Goal: Information Seeking & Learning: Learn about a topic

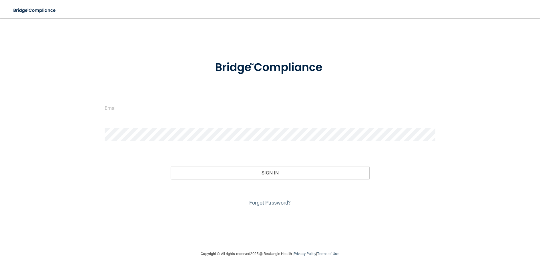
click at [124, 108] on input "email" at bounding box center [270, 107] width 331 height 13
type input "[EMAIL_ADDRESS][DOMAIN_NAME]"
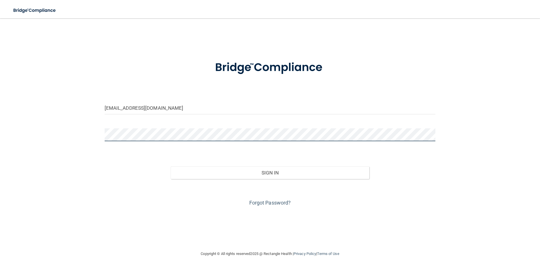
click at [171, 166] on button "Sign In" at bounding box center [270, 172] width 199 height 13
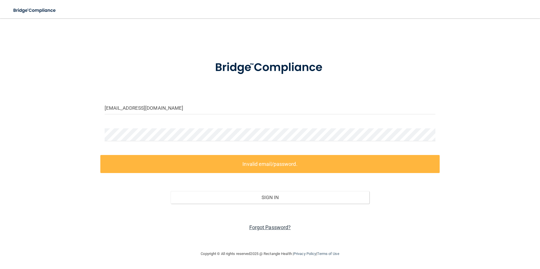
click at [269, 227] on link "Forgot Password?" at bounding box center [270, 227] width 42 height 6
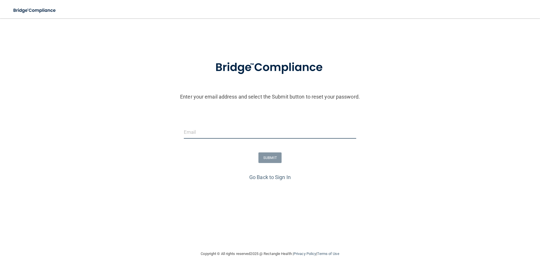
click at [199, 133] on input "email" at bounding box center [270, 132] width 172 height 13
type input "[EMAIL_ADDRESS][DOMAIN_NAME]"
click at [273, 158] on button "SUBMIT" at bounding box center [269, 157] width 23 height 11
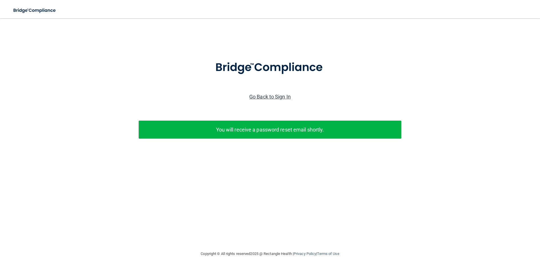
click at [269, 96] on link "Go Back to Sign In" at bounding box center [269, 97] width 41 height 6
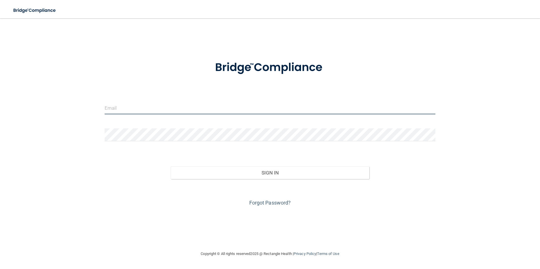
click at [124, 110] on input "email" at bounding box center [270, 107] width 331 height 13
type input "[EMAIL_ADDRESS][DOMAIN_NAME]"
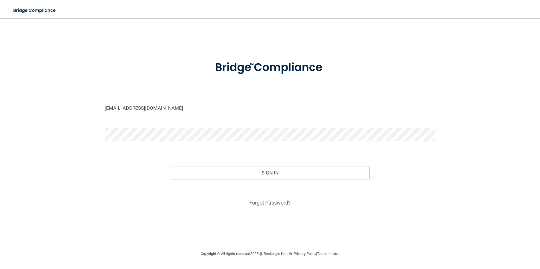
click at [171, 166] on button "Sign In" at bounding box center [270, 172] width 199 height 13
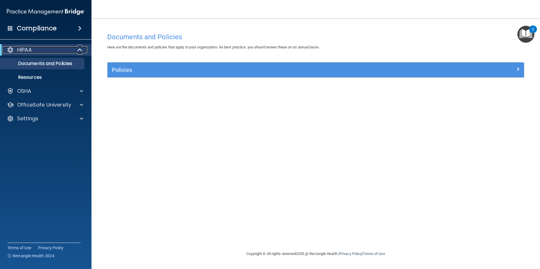
click at [29, 49] on p "HIPAA" at bounding box center [24, 49] width 15 height 7
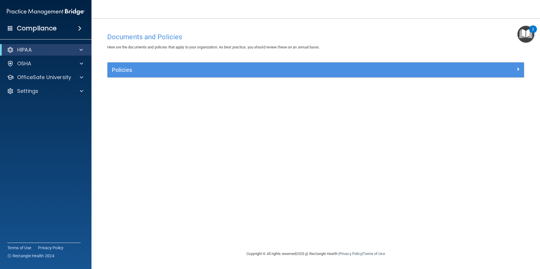
click at [79, 27] on span at bounding box center [79, 28] width 3 height 7
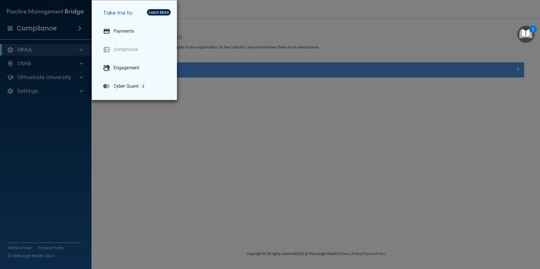
click at [41, 28] on div "Take me to: Payments Compliance Engagement Cyber Quant" at bounding box center [270, 134] width 540 height 269
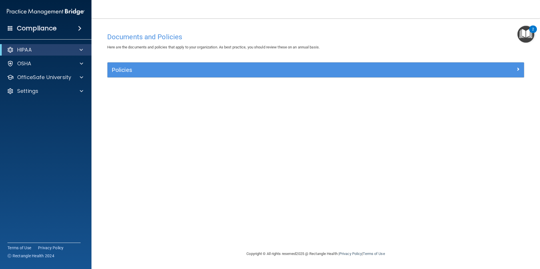
click at [41, 28] on h4 "Compliance" at bounding box center [37, 28] width 40 height 8
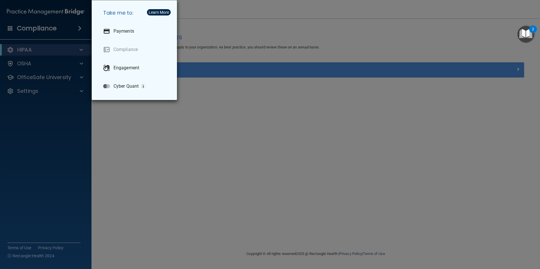
click at [41, 28] on div "Take me to: Payments Compliance Engagement Cyber Quant" at bounding box center [270, 134] width 540 height 269
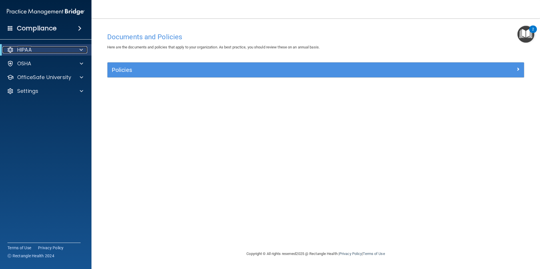
click at [28, 49] on p "HIPAA" at bounding box center [24, 49] width 15 height 7
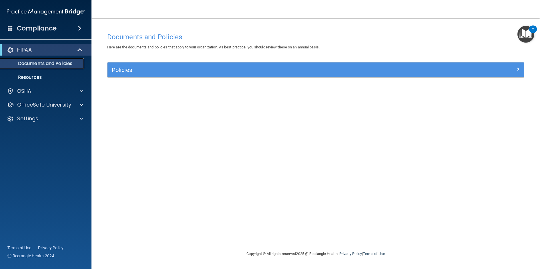
click at [52, 62] on p "Documents and Policies" at bounding box center [43, 64] width 78 height 6
click at [70, 62] on p "Documents and Policies" at bounding box center [43, 64] width 78 height 6
click at [24, 90] on p "OSHA" at bounding box center [24, 91] width 14 height 7
click at [10, 90] on div at bounding box center [10, 91] width 7 height 7
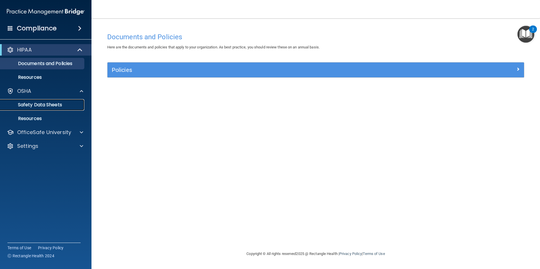
click at [37, 103] on p "Safety Data Sheets" at bounding box center [43, 105] width 78 height 6
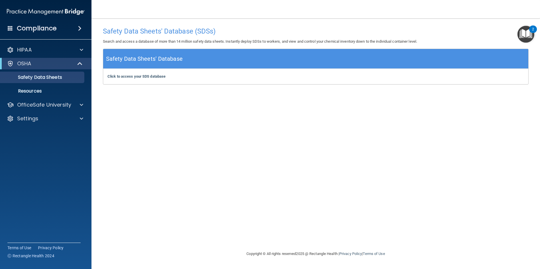
click at [80, 27] on span at bounding box center [79, 28] width 3 height 7
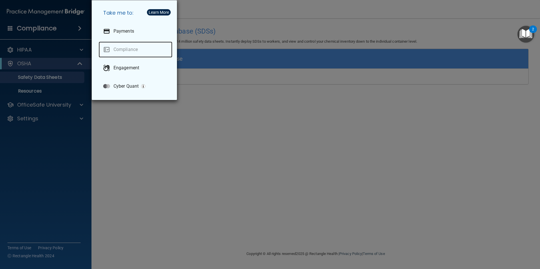
click at [124, 48] on link "Compliance" at bounding box center [136, 49] width 74 height 16
click at [122, 48] on link "Compliance" at bounding box center [136, 49] width 74 height 16
click at [153, 160] on div "Take me to: Payments Compliance Engagement Cyber Quant" at bounding box center [270, 134] width 540 height 269
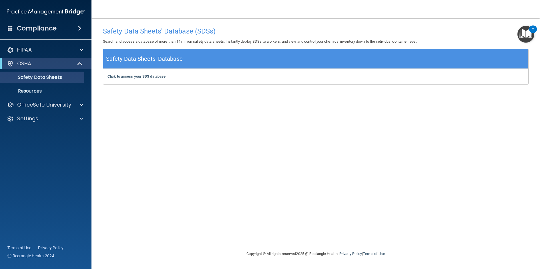
click at [9, 29] on span at bounding box center [10, 27] width 5 height 5
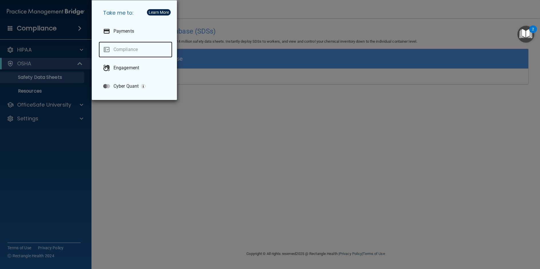
click at [124, 48] on link "Compliance" at bounding box center [136, 49] width 74 height 16
click at [314, 161] on div "Take me to: Payments Compliance Engagement Cyber Quant" at bounding box center [270, 134] width 540 height 269
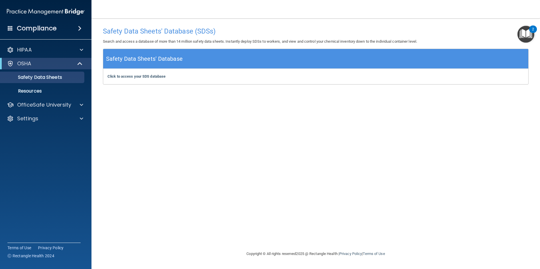
click at [524, 32] on img "Open Resource Center, 2 new notifications" at bounding box center [526, 34] width 17 height 17
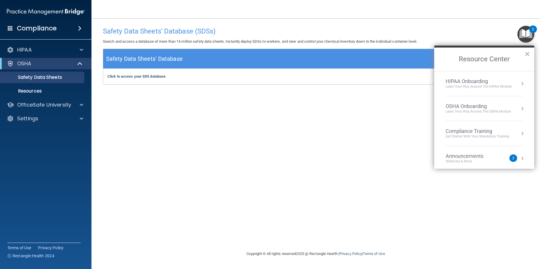
click at [520, 82] on button "Resource Center" at bounding box center [523, 84] width 6 height 6
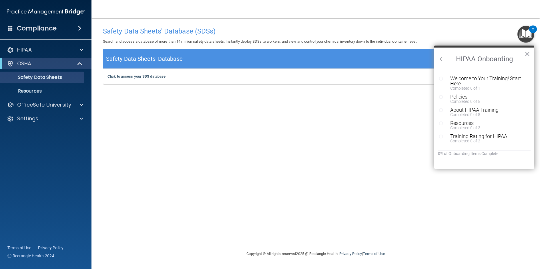
click at [442, 78] on icon "Resource Center" at bounding box center [441, 78] width 4 height 4
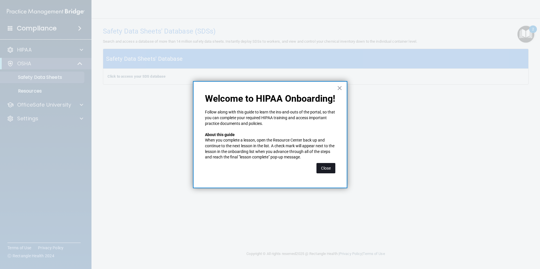
click at [327, 166] on button "Close" at bounding box center [326, 168] width 19 height 10
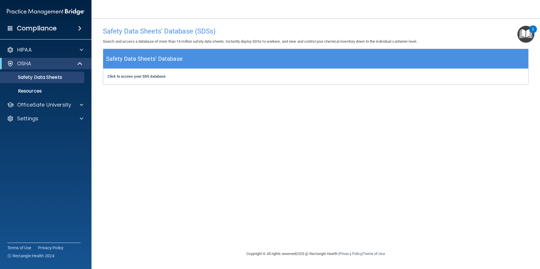
click at [528, 34] on img "Open Resource Center, 2 new notifications" at bounding box center [526, 34] width 17 height 17
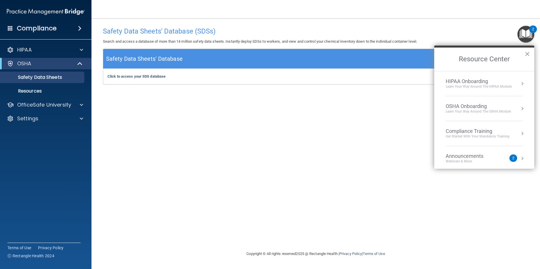
click at [476, 104] on div "OSHA Onboarding" at bounding box center [478, 106] width 65 height 6
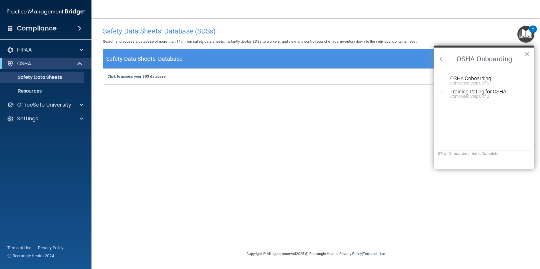
click at [442, 79] on icon "Resource Center" at bounding box center [441, 78] width 4 height 4
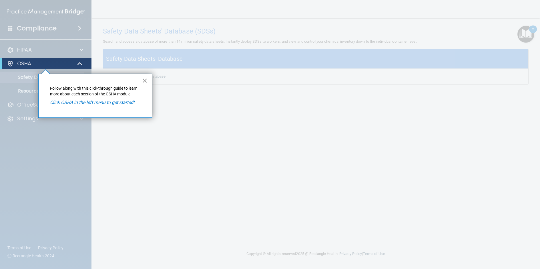
click at [146, 80] on button "×" at bounding box center [144, 80] width 5 height 9
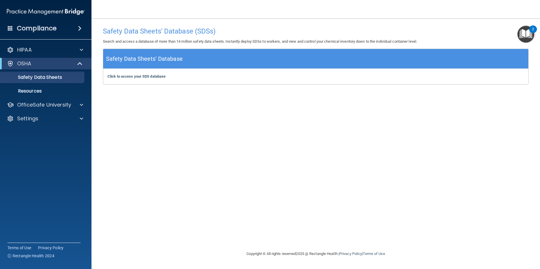
click at [528, 33] on img "Open Resource Center, 2 new notifications" at bounding box center [526, 34] width 17 height 17
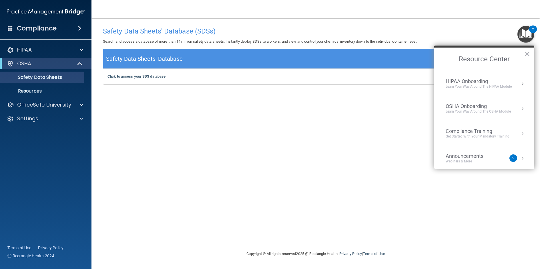
click at [475, 132] on div "Compliance Training" at bounding box center [478, 131] width 64 height 6
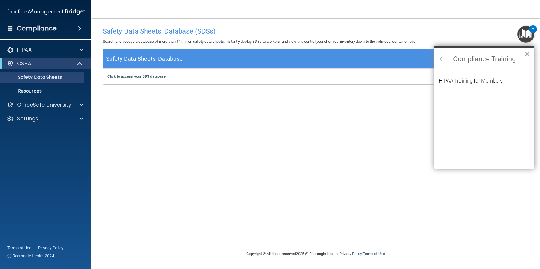
click at [484, 80] on div "HIPAA Training for Members" at bounding box center [471, 80] width 64 height 5
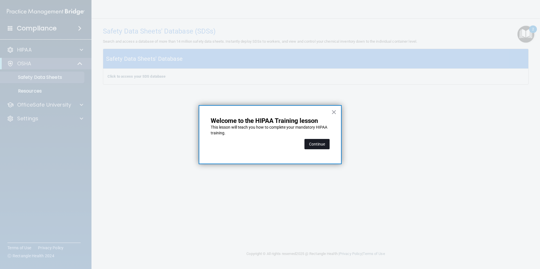
click at [313, 142] on button "Continue" at bounding box center [317, 144] width 25 height 10
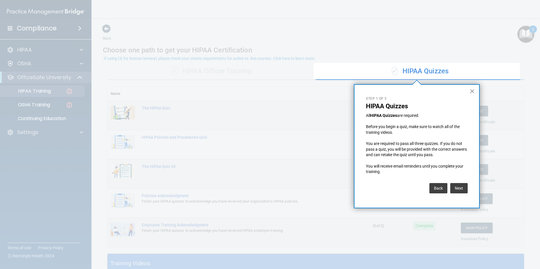
click at [472, 90] on button "×" at bounding box center [472, 90] width 5 height 9
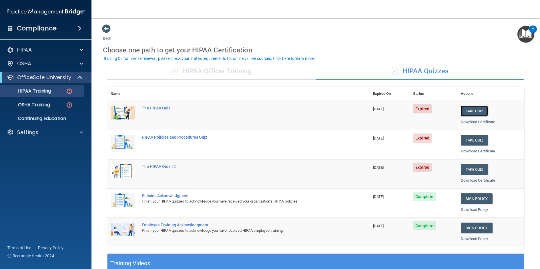
click at [472, 110] on button "Take Quiz" at bounding box center [474, 111] width 27 height 11
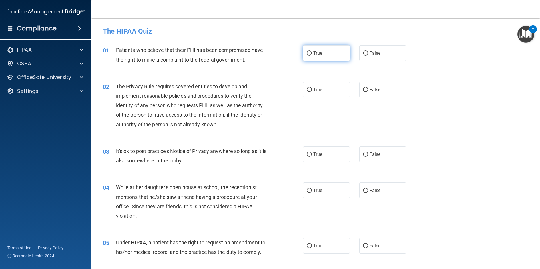
click at [310, 52] on label "True" at bounding box center [326, 53] width 47 height 16
click at [310, 52] on input "True" at bounding box center [309, 53] width 5 height 4
radio input "true"
click at [308, 90] on input "True" at bounding box center [309, 90] width 5 height 4
radio input "true"
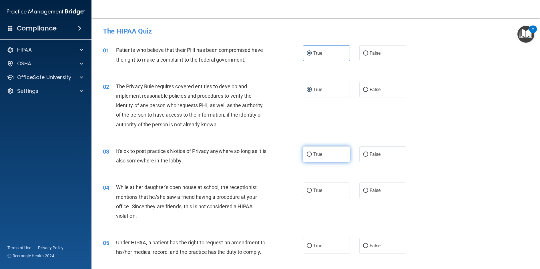
click at [307, 154] on input "True" at bounding box center [309, 154] width 5 height 4
radio input "true"
click at [364, 190] on input "False" at bounding box center [365, 190] width 5 height 4
radio input "true"
click at [364, 246] on input "False" at bounding box center [365, 245] width 5 height 4
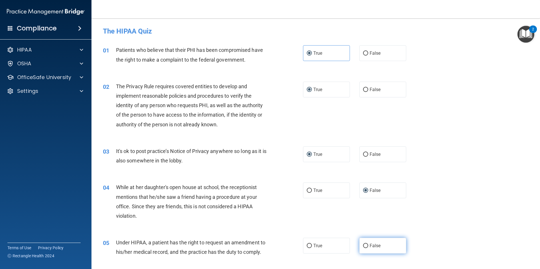
radio input "true"
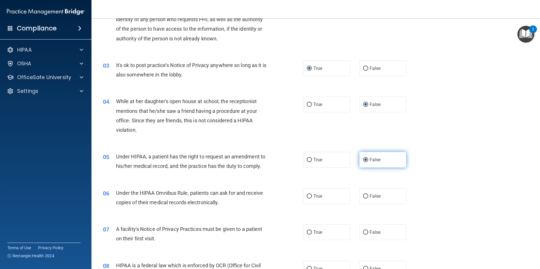
scroll to position [143, 0]
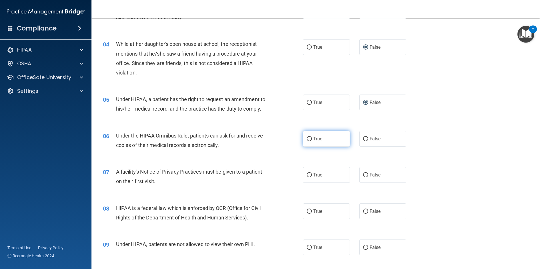
click at [307, 138] on input "True" at bounding box center [309, 139] width 5 height 4
radio input "true"
click at [308, 173] on input "True" at bounding box center [309, 175] width 5 height 4
radio input "true"
click at [307, 211] on input "True" at bounding box center [309, 211] width 5 height 4
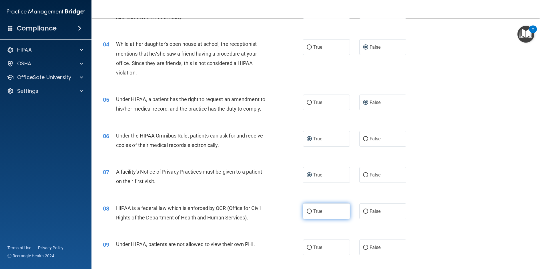
radio input "true"
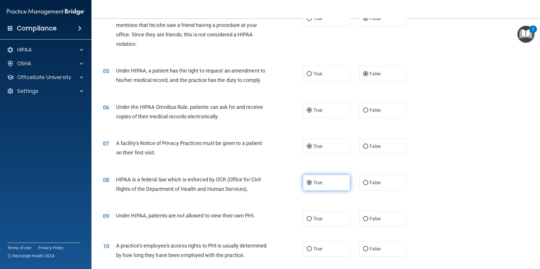
scroll to position [200, 0]
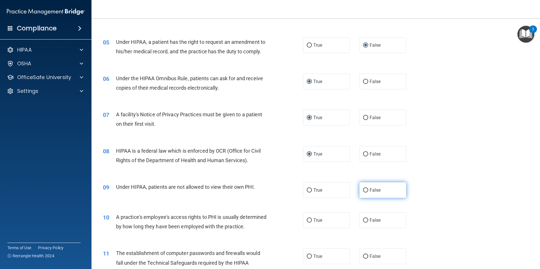
click at [365, 190] on input "False" at bounding box center [365, 190] width 5 height 4
radio input "true"
click at [363, 218] on input "False" at bounding box center [365, 220] width 5 height 4
radio input "true"
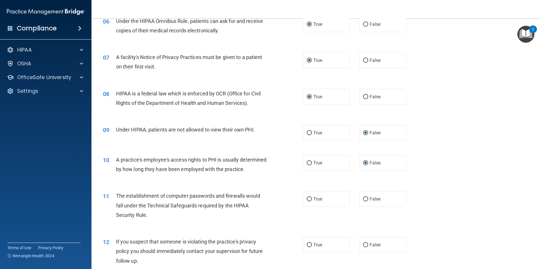
scroll to position [343, 0]
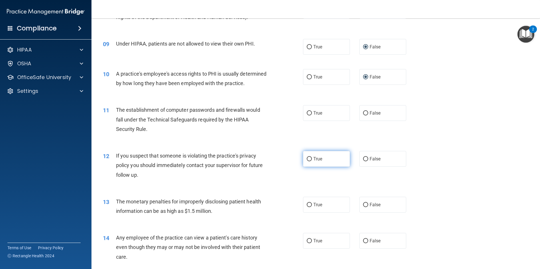
click at [307, 161] on input "True" at bounding box center [309, 159] width 5 height 4
radio input "true"
click at [304, 166] on label "True" at bounding box center [326, 159] width 47 height 16
click at [307, 161] on input "True" at bounding box center [309, 159] width 5 height 4
click at [308, 115] on input "True" at bounding box center [309, 113] width 5 height 4
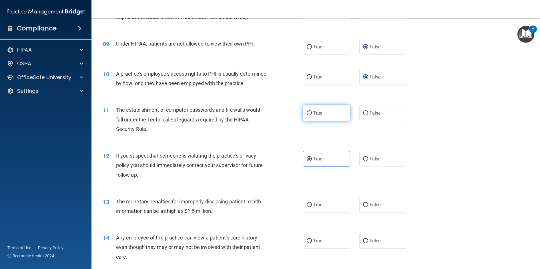
radio input "true"
click at [307, 161] on input "True" at bounding box center [309, 159] width 5 height 4
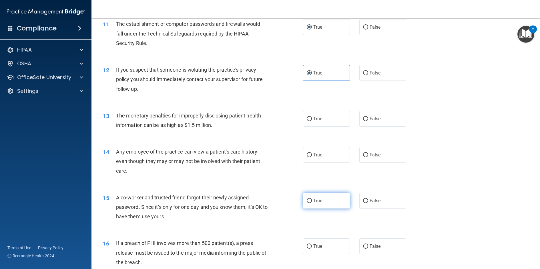
scroll to position [458, 0]
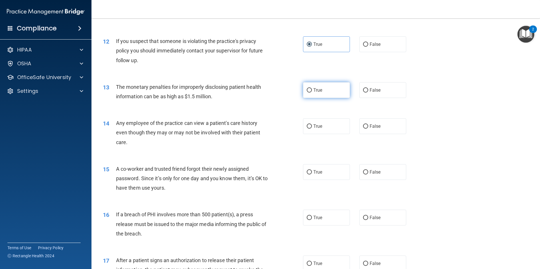
click at [310, 98] on label "True" at bounding box center [326, 90] width 47 height 16
click at [310, 92] on input "True" at bounding box center [309, 90] width 5 height 4
radio input "true"
click at [379, 134] on label "False" at bounding box center [382, 126] width 47 height 16
click at [368, 128] on input "False" at bounding box center [365, 126] width 5 height 4
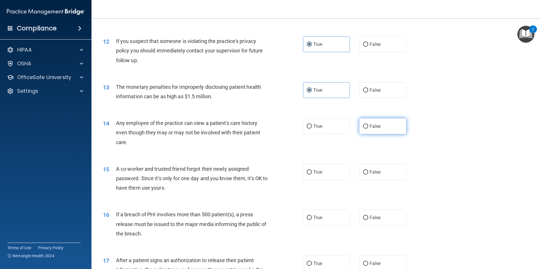
radio input "true"
click at [364, 174] on input "False" at bounding box center [365, 172] width 5 height 4
radio input "true"
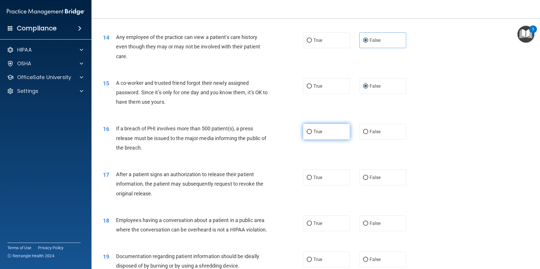
click at [317, 134] on span "True" at bounding box center [317, 131] width 9 height 5
click at [312, 134] on input "True" at bounding box center [309, 132] width 5 height 4
radio input "true"
click at [324, 184] on label "True" at bounding box center [326, 177] width 47 height 16
click at [312, 180] on input "True" at bounding box center [309, 177] width 5 height 4
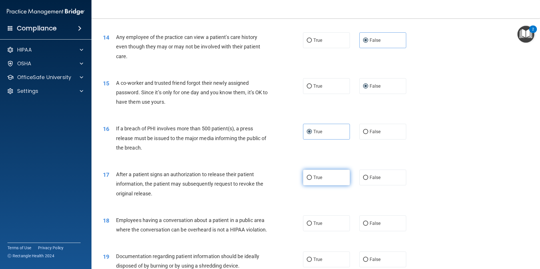
radio input "true"
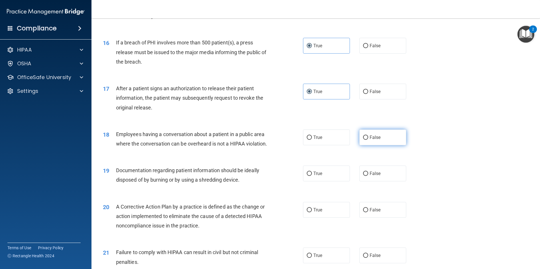
click at [373, 140] on span "False" at bounding box center [375, 136] width 11 height 5
click at [368, 140] on input "False" at bounding box center [365, 137] width 5 height 4
radio input "true"
click at [381, 181] on label "False" at bounding box center [382, 173] width 47 height 16
click at [368, 176] on input "False" at bounding box center [365, 173] width 5 height 4
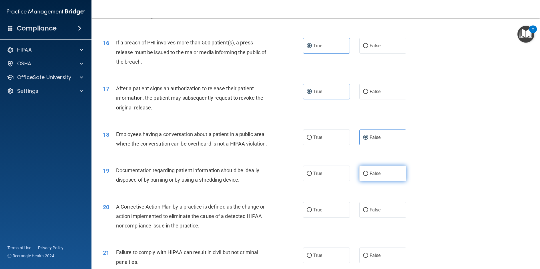
radio input "true"
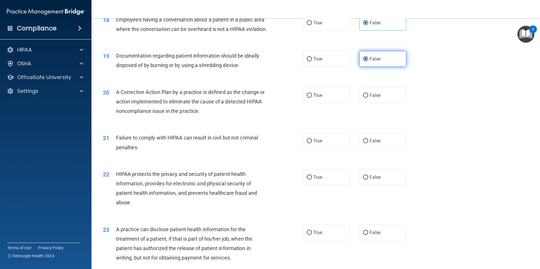
scroll to position [658, 0]
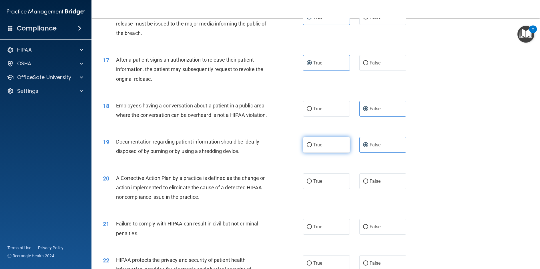
click at [325, 152] on label "True" at bounding box center [326, 145] width 47 height 16
click at [312, 147] on input "True" at bounding box center [309, 145] width 5 height 4
radio input "true"
radio input "false"
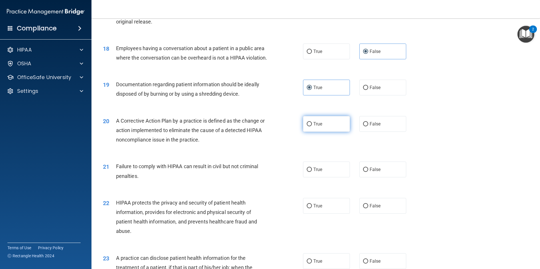
click at [326, 132] on label "True" at bounding box center [326, 124] width 47 height 16
click at [312, 126] on input "True" at bounding box center [309, 124] width 5 height 4
radio input "true"
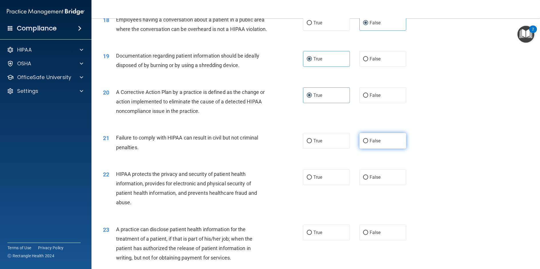
click at [370, 143] on span "False" at bounding box center [375, 140] width 11 height 5
click at [368, 143] on input "False" at bounding box center [365, 141] width 5 height 4
radio input "true"
click at [315, 180] on span "True" at bounding box center [317, 176] width 9 height 5
click at [312, 179] on input "True" at bounding box center [309, 177] width 5 height 4
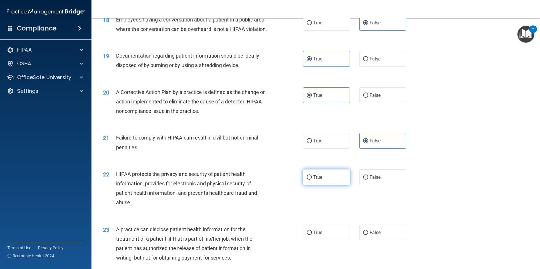
radio input "true"
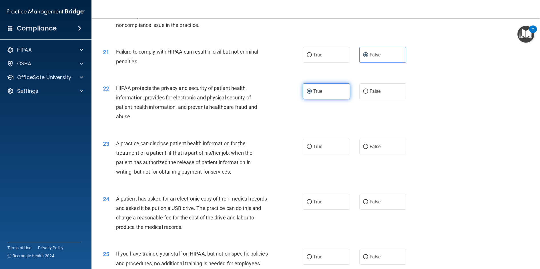
scroll to position [915, 0]
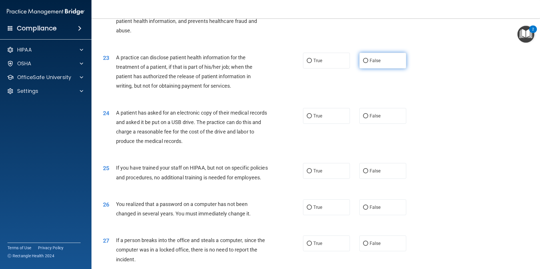
click at [364, 63] on input "False" at bounding box center [365, 61] width 5 height 4
radio input "true"
click at [336, 124] on label "True" at bounding box center [326, 116] width 47 height 16
click at [312, 118] on input "True" at bounding box center [309, 116] width 5 height 4
radio input "true"
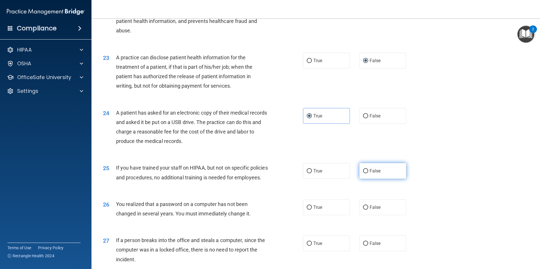
click at [373, 173] on span "False" at bounding box center [375, 170] width 11 height 5
click at [368, 173] on input "False" at bounding box center [365, 171] width 5 height 4
radio input "true"
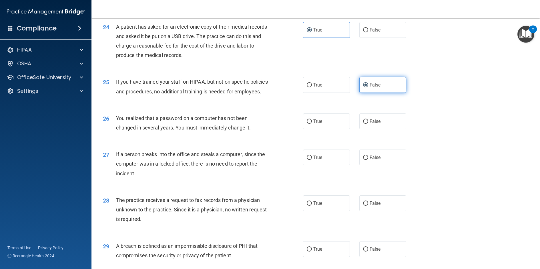
scroll to position [1029, 0]
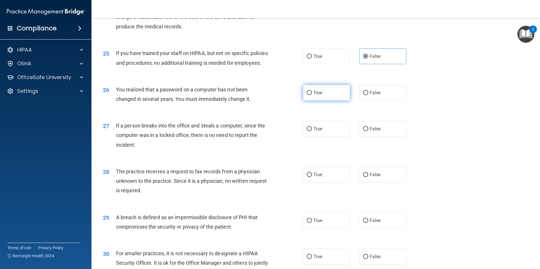
click at [333, 100] on label "True" at bounding box center [326, 93] width 47 height 16
click at [312, 95] on input "True" at bounding box center [309, 93] width 5 height 4
radio input "true"
click at [368, 136] on label "False" at bounding box center [382, 129] width 47 height 16
click at [368, 131] on input "False" at bounding box center [365, 129] width 5 height 4
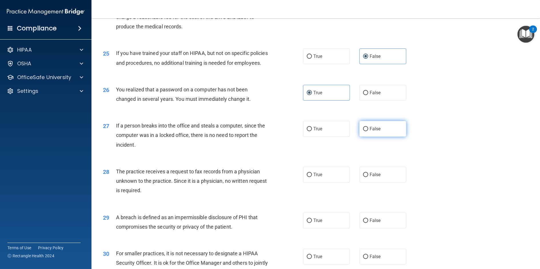
radio input "true"
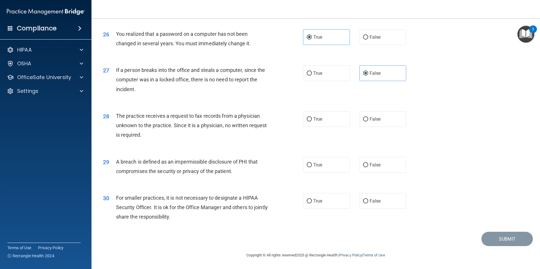
scroll to position [1113, 0]
click at [385, 119] on label "False" at bounding box center [382, 119] width 47 height 16
click at [368, 119] on input "False" at bounding box center [365, 119] width 5 height 4
radio input "true"
click at [323, 159] on label "True" at bounding box center [326, 165] width 47 height 16
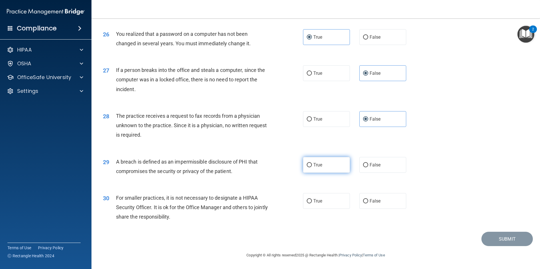
click at [312, 163] on input "True" at bounding box center [309, 165] width 5 height 4
radio input "true"
click at [383, 200] on label "False" at bounding box center [382, 201] width 47 height 16
click at [368, 200] on input "False" at bounding box center [365, 201] width 5 height 4
radio input "true"
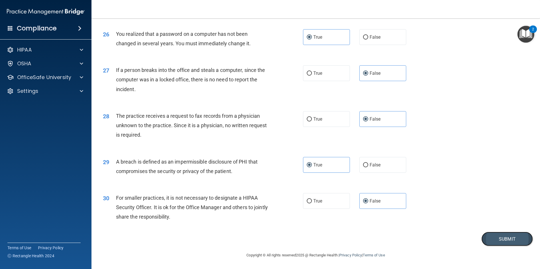
click at [501, 238] on button "Submit" at bounding box center [507, 238] width 51 height 15
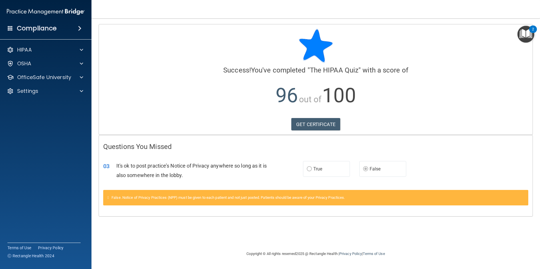
click at [529, 31] on button "2" at bounding box center [526, 34] width 17 height 17
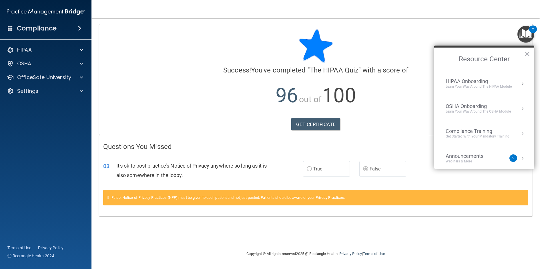
click at [377, 114] on p "96 out of 100" at bounding box center [315, 95] width 425 height 37
click at [307, 123] on link "GET CERTIFICATE" at bounding box center [315, 124] width 49 height 13
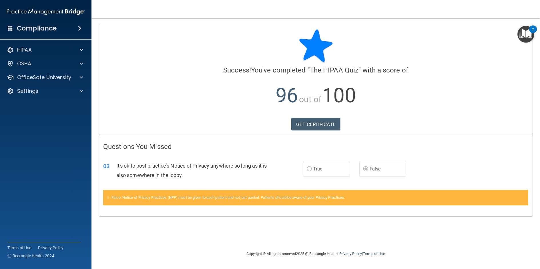
click at [529, 30] on div "2" at bounding box center [533, 28] width 8 height 7
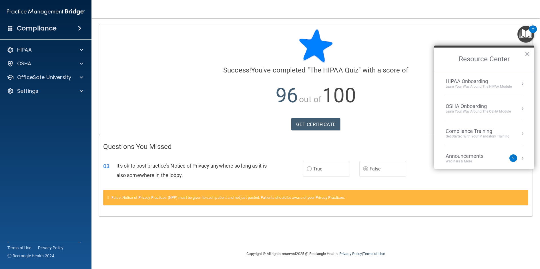
scroll to position [32, 0]
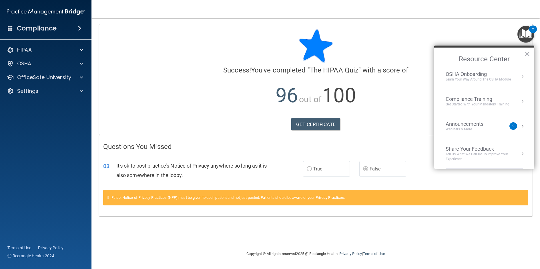
click at [510, 125] on div "2" at bounding box center [514, 125] width 8 height 7
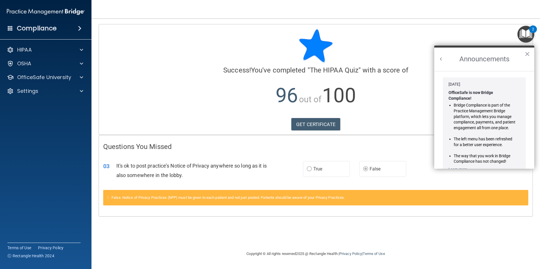
scroll to position [0, 0]
click at [528, 54] on button "×" at bounding box center [527, 53] width 5 height 9
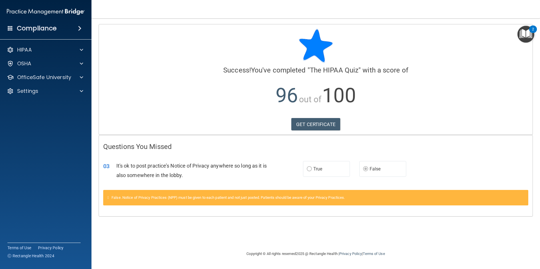
click at [526, 36] on img "Open Resource Center, 2 new notifications" at bounding box center [526, 34] width 17 height 17
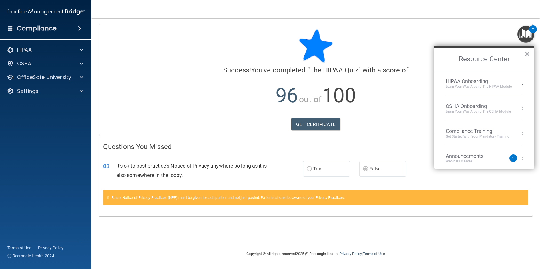
click at [475, 103] on div "OSHA Onboarding" at bounding box center [478, 106] width 65 height 6
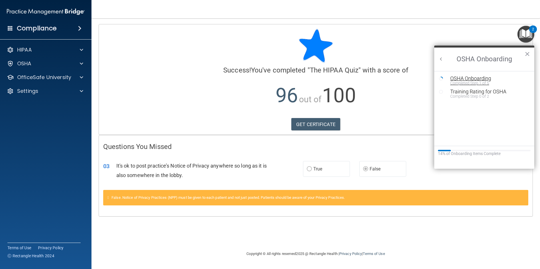
click at [472, 81] on div "Completed Step 1 of 5" at bounding box center [488, 83] width 77 height 4
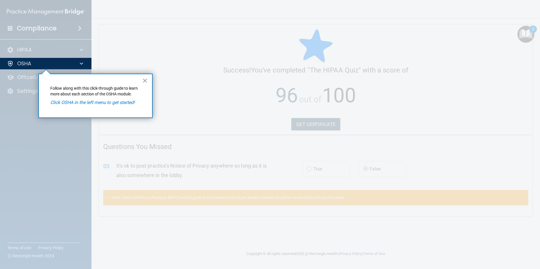
click at [143, 79] on button "×" at bounding box center [144, 80] width 5 height 9
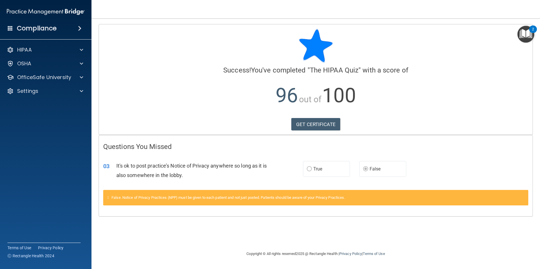
click at [530, 36] on img "Open Resource Center, 2 new notifications" at bounding box center [526, 34] width 17 height 17
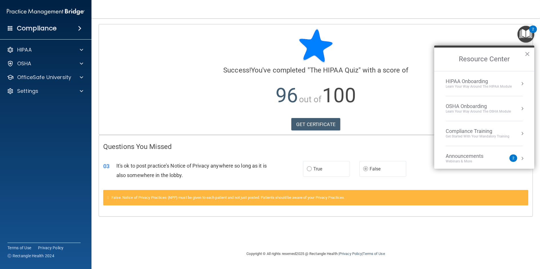
click at [496, 108] on div "OSHA Onboarding" at bounding box center [478, 106] width 65 height 6
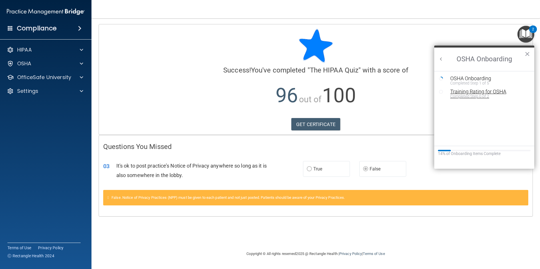
click at [487, 93] on div "Training Rating for OSHA" at bounding box center [488, 91] width 77 height 5
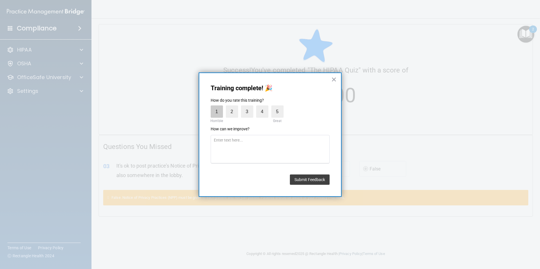
click at [213, 111] on label "1" at bounding box center [217, 111] width 12 height 12
click at [204, 107] on input "1" at bounding box center [204, 107] width 0 height 0
click at [316, 178] on button "Submit Feedback" at bounding box center [310, 179] width 40 height 10
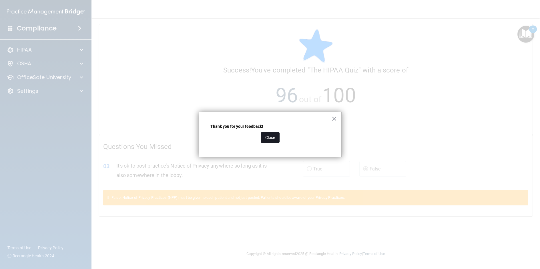
click at [271, 137] on button "Close" at bounding box center [270, 137] width 19 height 10
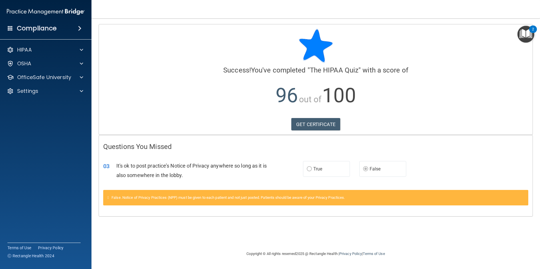
click at [526, 31] on img "Open Resource Center, 2 new notifications" at bounding box center [526, 34] width 17 height 17
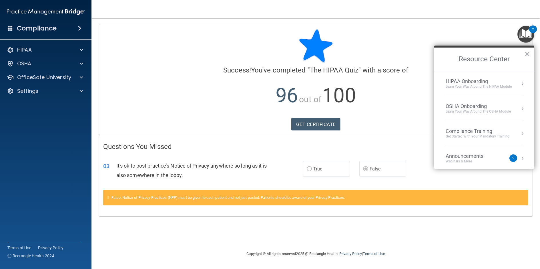
click at [488, 106] on div "OSHA Onboarding" at bounding box center [478, 106] width 65 height 6
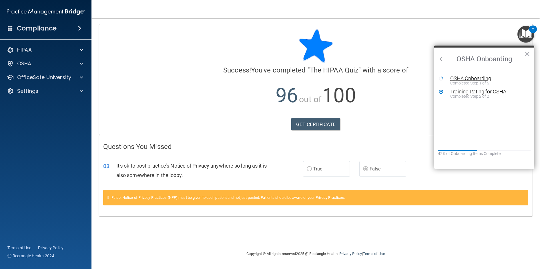
click at [462, 77] on div "OSHA Onboarding" at bounding box center [488, 78] width 77 height 5
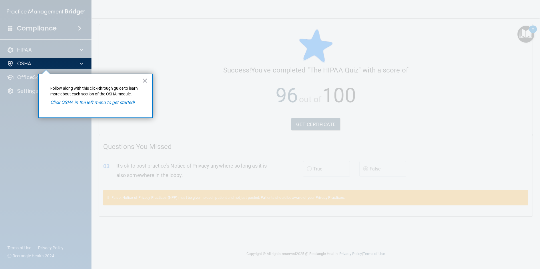
click at [77, 102] on em "Click OSHA in the left menu to get started!" at bounding box center [92, 102] width 84 height 5
click at [145, 80] on button "×" at bounding box center [144, 80] width 5 height 9
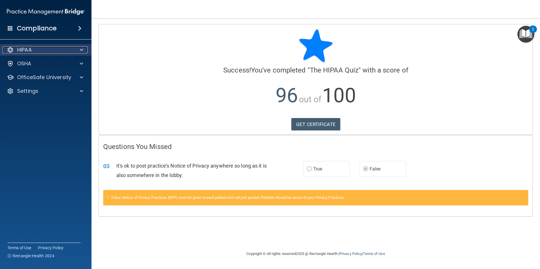
click at [28, 47] on p "HIPAA" at bounding box center [24, 49] width 15 height 7
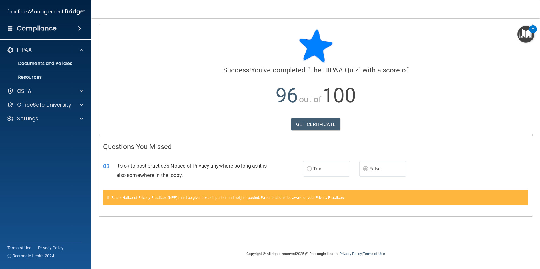
click at [527, 34] on img "Open Resource Center, 2 new notifications" at bounding box center [526, 34] width 17 height 17
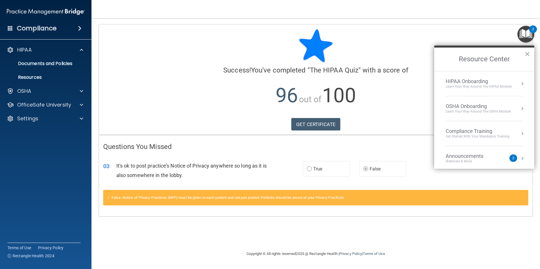
click at [464, 83] on div "HIPAA Onboarding" at bounding box center [479, 81] width 66 height 6
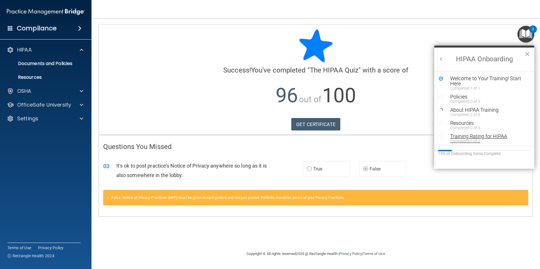
scroll to position [1, 0]
click at [456, 96] on div "Policies" at bounding box center [486, 95] width 72 height 5
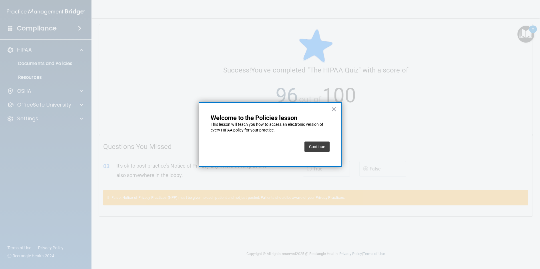
click at [321, 148] on button "Continue" at bounding box center [317, 146] width 25 height 10
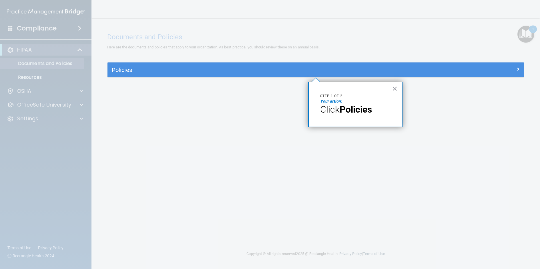
click at [334, 108] on span "Click" at bounding box center [329, 109] width 19 height 11
click at [368, 98] on p "Your action:" at bounding box center [355, 101] width 70 height 6
click at [394, 89] on button "×" at bounding box center [394, 88] width 5 height 9
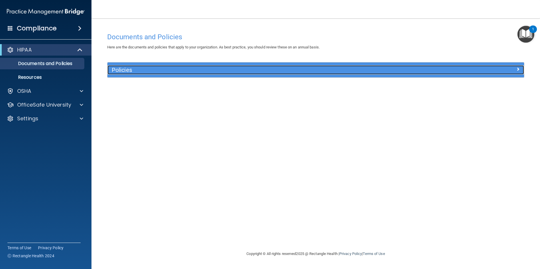
click at [498, 67] on div at bounding box center [472, 68] width 104 height 7
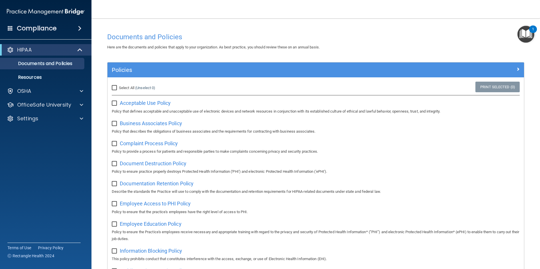
click at [114, 88] on input "Select All (Unselect 0) Unselect All" at bounding box center [115, 87] width 7 height 5
checkbox input "true"
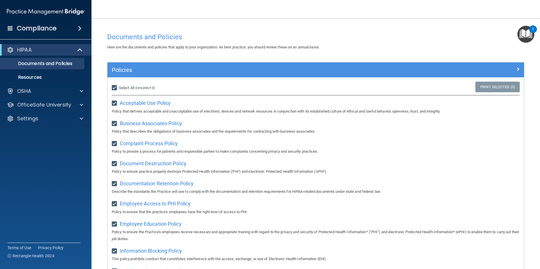
checkbox input "true"
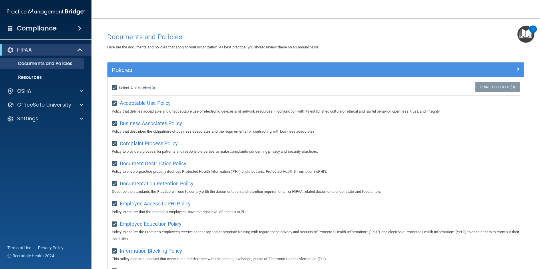
checkbox input "true"
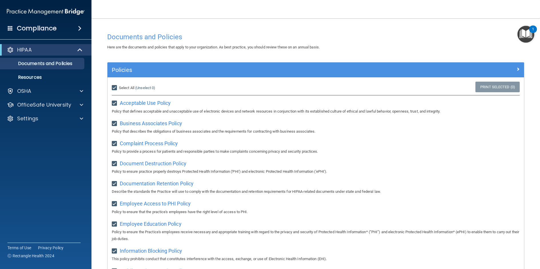
checkbox input "true"
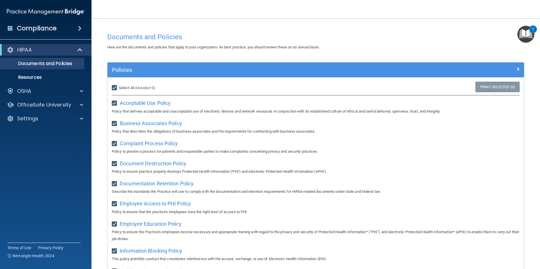
checkbox input "true"
click at [530, 29] on div "1" at bounding box center [533, 28] width 8 height 7
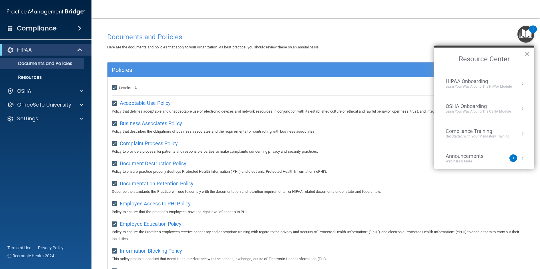
click at [116, 89] on input "Select All (Unselect 21) Unselect All" at bounding box center [115, 87] width 7 height 5
checkbox input "false"
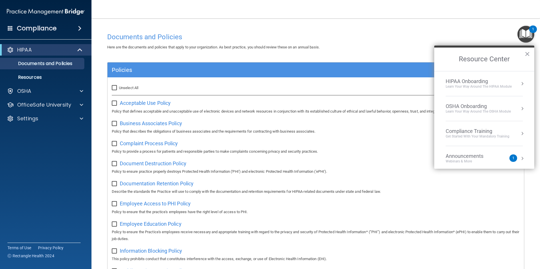
checkbox input "false"
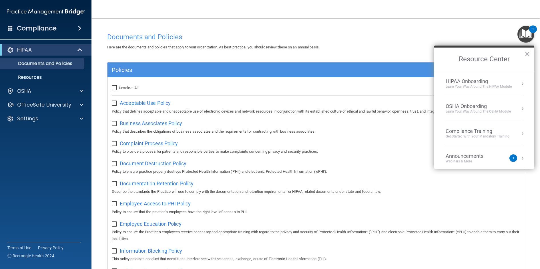
checkbox input "false"
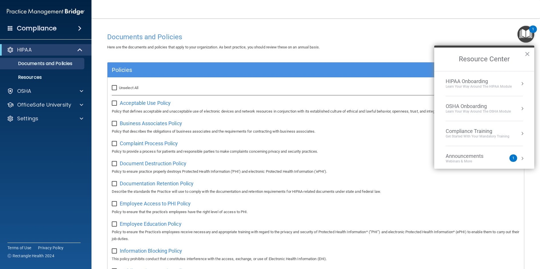
checkbox input "false"
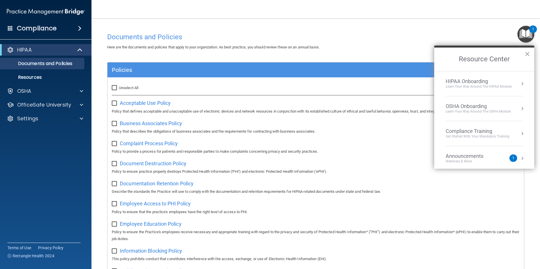
checkbox input "false"
click at [64, 27] on div "Compliance" at bounding box center [46, 28] width 92 height 13
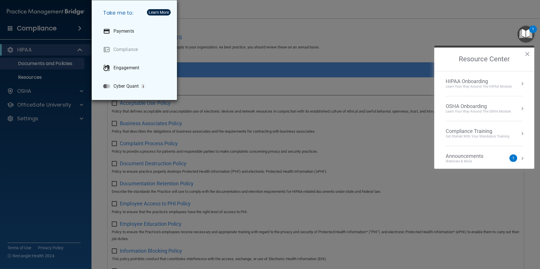
click at [254, 19] on div "Take me to: Payments Compliance Engagement Cyber Quant" at bounding box center [270, 134] width 540 height 269
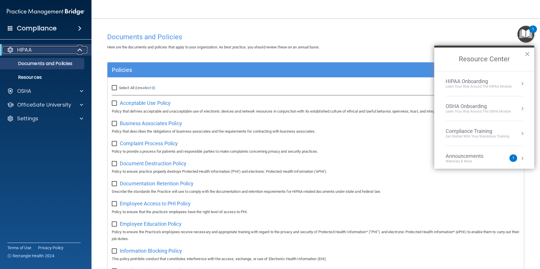
click at [65, 49] on div "HIPAA" at bounding box center [38, 49] width 71 height 7
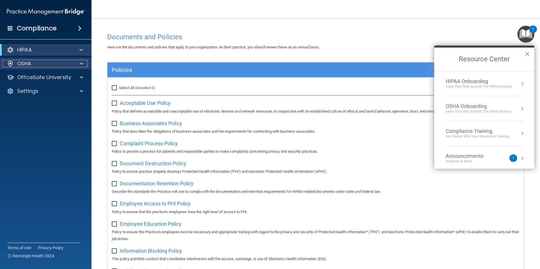
click at [71, 63] on div "OSHA" at bounding box center [38, 63] width 71 height 7
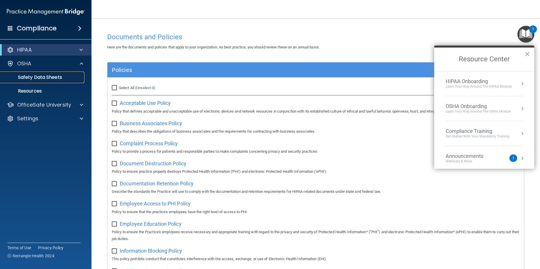
click at [45, 80] on link "Safety Data Sheets" at bounding box center [39, 76] width 90 height 11
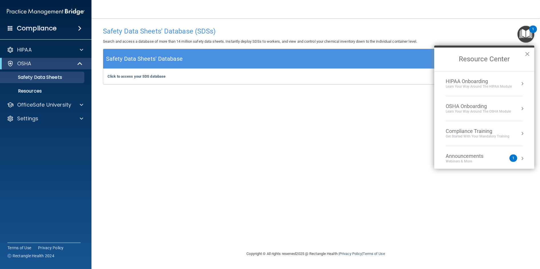
click at [226, 78] on div "Click to access your SDS database Click to access your SDS database" at bounding box center [315, 76] width 425 height 15
drag, startPoint x: 127, startPoint y: 73, endPoint x: 143, endPoint y: 77, distance: 16.5
click at [128, 73] on div "Click to access your SDS database Click to access your SDS database" at bounding box center [315, 76] width 425 height 15
click at [143, 77] on b "Click to access your SDS database" at bounding box center [137, 76] width 58 height 4
drag, startPoint x: 79, startPoint y: 58, endPoint x: 79, endPoint y: 61, distance: 3.0
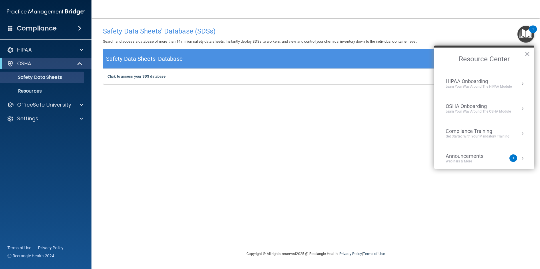
click at [79, 59] on div "OSHA" at bounding box center [46, 63] width 92 height 11
click at [79, 61] on span at bounding box center [80, 63] width 5 height 7
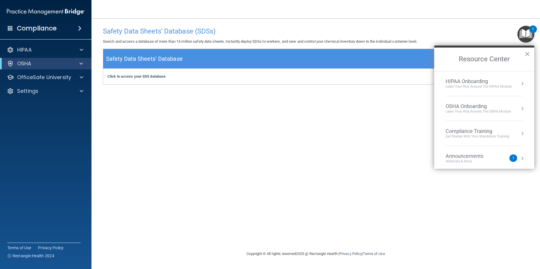
click at [527, 55] on button "×" at bounding box center [527, 53] width 5 height 9
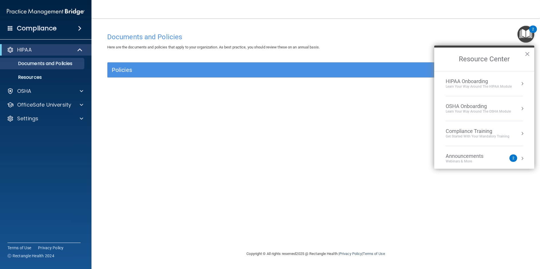
click at [492, 106] on div "OSHA Onboarding" at bounding box center [478, 106] width 65 height 6
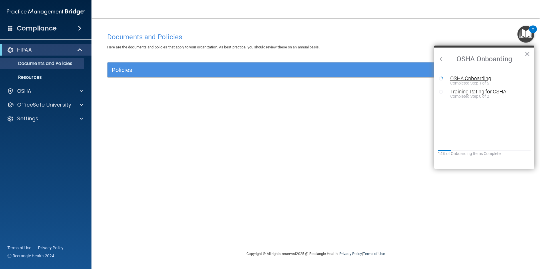
click at [470, 77] on div "OSHA Onboarding" at bounding box center [488, 78] width 77 height 5
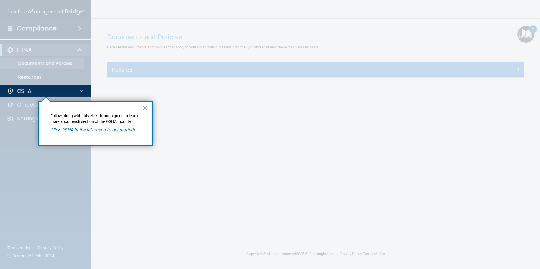
click at [130, 130] on em "Click OSHA in the left menu to get started!" at bounding box center [92, 129] width 84 height 5
click at [146, 108] on button "×" at bounding box center [144, 107] width 5 height 9
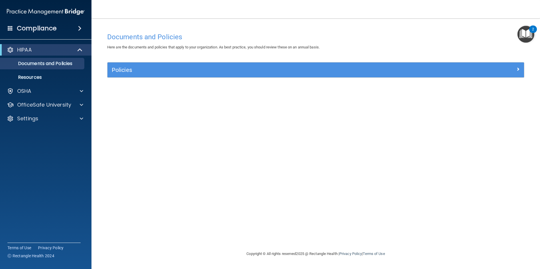
click at [528, 33] on img "Open Resource Center, 2 new notifications" at bounding box center [526, 34] width 17 height 17
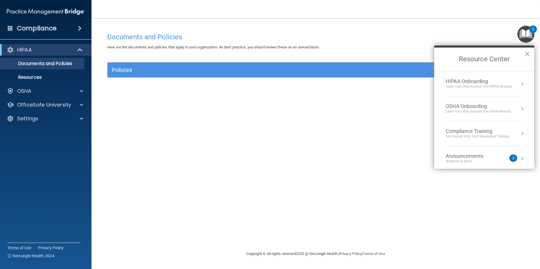
click at [512, 158] on div "2" at bounding box center [513, 158] width 2 height 0
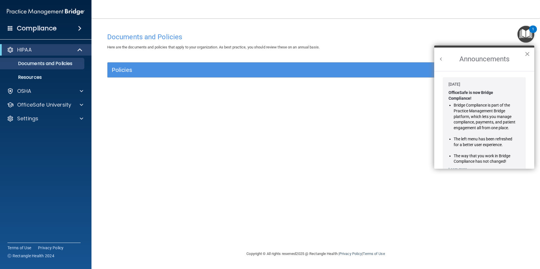
click at [526, 52] on button "×" at bounding box center [527, 53] width 5 height 9
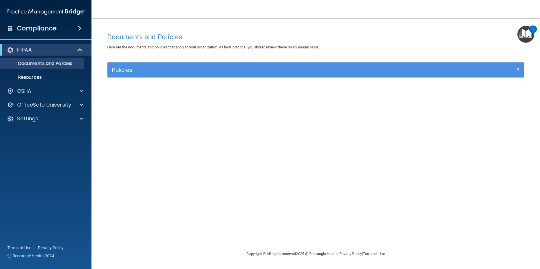
click at [33, 25] on h4 "Compliance" at bounding box center [37, 28] width 40 height 8
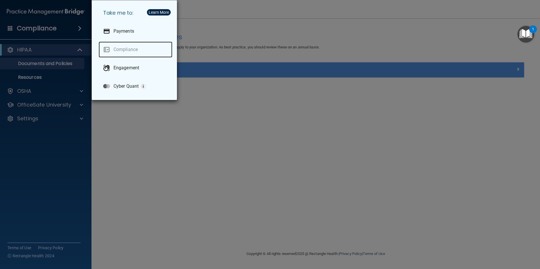
click at [120, 49] on link "Compliance" at bounding box center [136, 49] width 74 height 16
click at [195, 166] on div "Take me to: Payments Compliance Engagement Cyber Quant" at bounding box center [270, 134] width 540 height 269
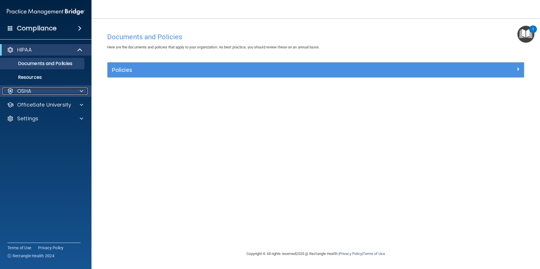
click at [24, 93] on p "OSHA" at bounding box center [24, 91] width 14 height 7
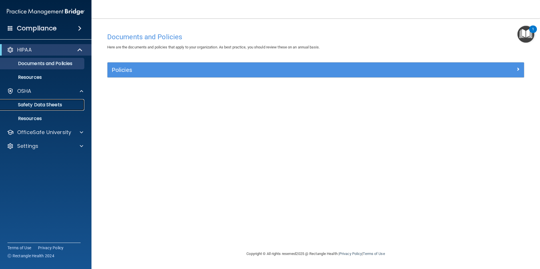
click at [35, 106] on p "Safety Data Sheets" at bounding box center [43, 105] width 78 height 6
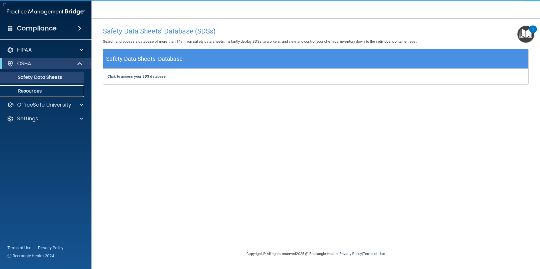
click at [30, 92] on p "Resources" at bounding box center [43, 91] width 78 height 6
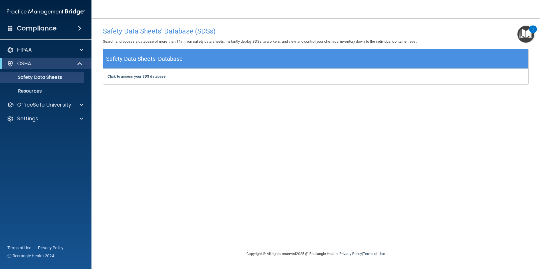
click at [158, 57] on h5 "Safety Data Sheets' Database" at bounding box center [144, 59] width 77 height 10
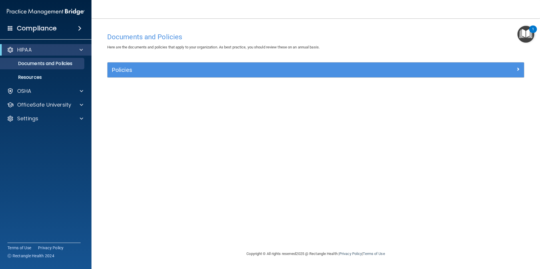
click at [526, 29] on img "Open Resource Center, 1 new notification" at bounding box center [526, 34] width 17 height 17
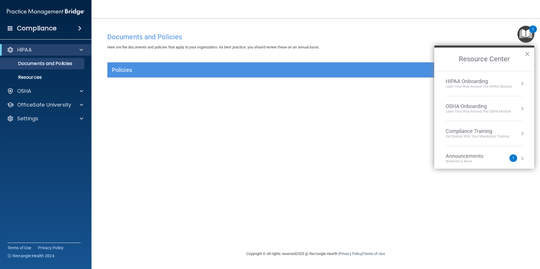
click at [520, 107] on button "Resource Center" at bounding box center [523, 109] width 6 height 6
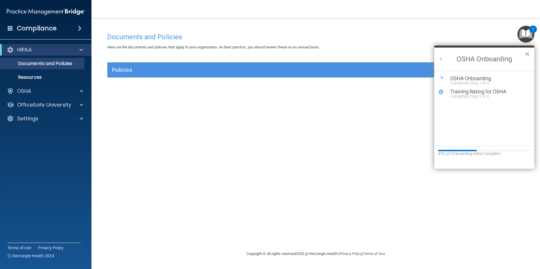
click at [527, 52] on button "×" at bounding box center [527, 53] width 5 height 9
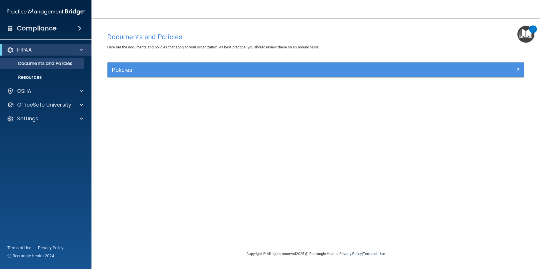
click at [525, 33] on img "Open Resource Center, 1 new notification" at bounding box center [526, 34] width 17 height 17
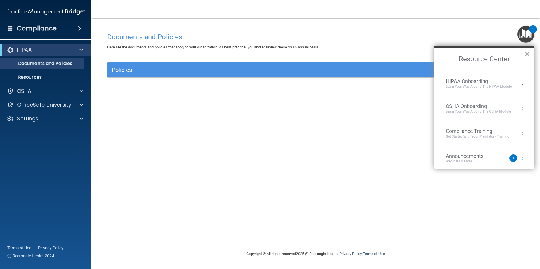
click at [520, 82] on button "Resource Center" at bounding box center [523, 84] width 6 height 6
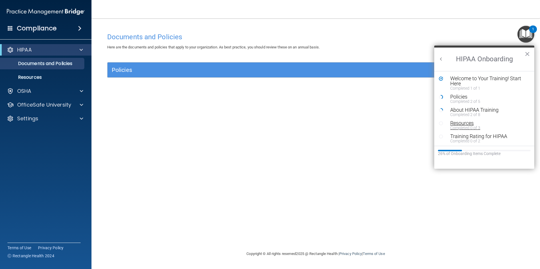
click at [462, 127] on div "Completed 0 of 3" at bounding box center [486, 128] width 72 height 4
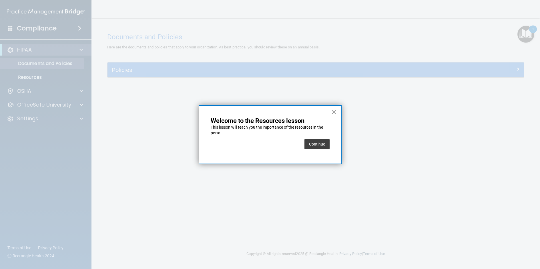
click at [335, 112] on button "×" at bounding box center [333, 111] width 5 height 9
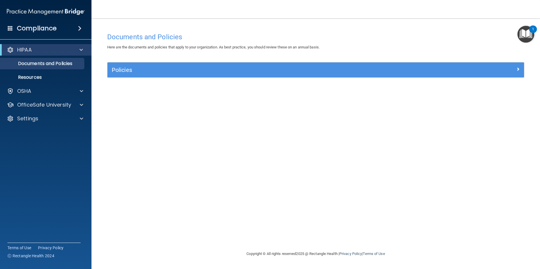
click at [528, 34] on img "Open Resource Center, 1 new notification" at bounding box center [526, 34] width 17 height 17
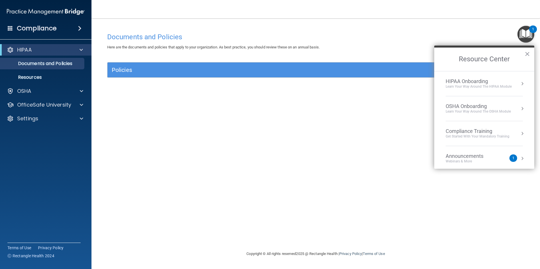
click at [520, 108] on button "Resource Center" at bounding box center [523, 109] width 6 height 6
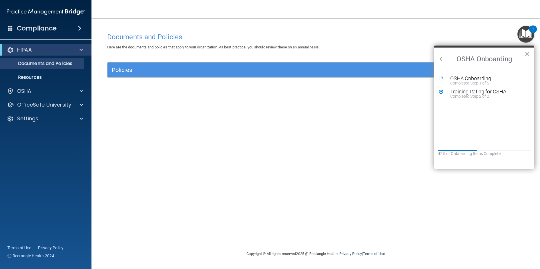
click at [440, 58] on button "Back to Resource Center Home" at bounding box center [441, 59] width 6 height 6
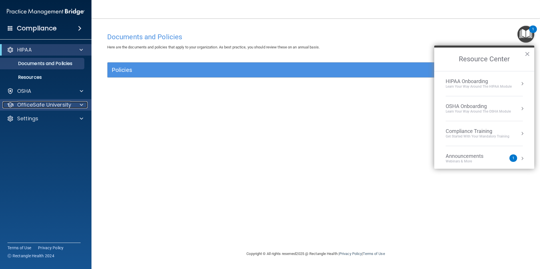
click at [44, 106] on p "OfficeSafe University" at bounding box center [44, 104] width 54 height 7
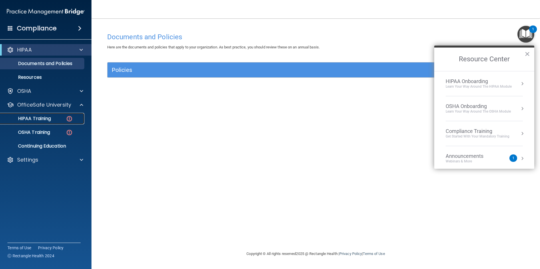
click at [42, 118] on p "HIPAA Training" at bounding box center [27, 119] width 47 height 6
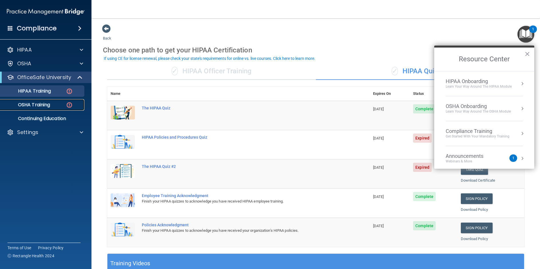
click at [35, 104] on p "OSHA Training" at bounding box center [27, 105] width 46 height 6
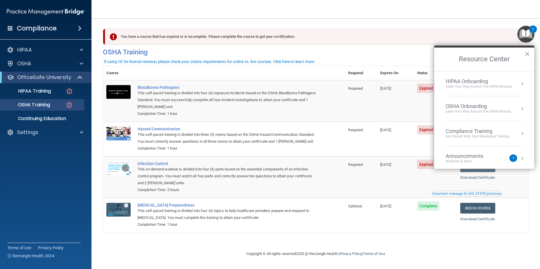
click at [528, 53] on button "×" at bounding box center [527, 53] width 5 height 9
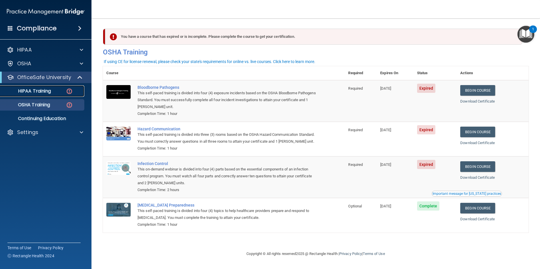
click at [53, 89] on div "HIPAA Training" at bounding box center [43, 91] width 78 height 6
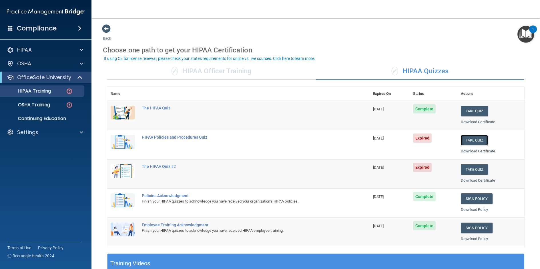
click at [470, 141] on button "Take Quiz" at bounding box center [474, 140] width 27 height 11
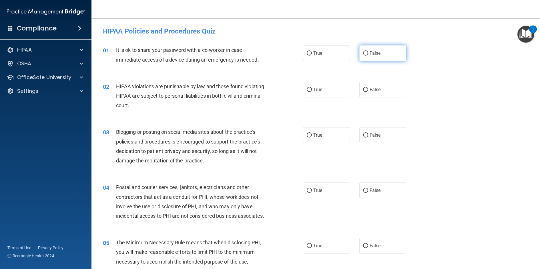
click at [365, 48] on label "False" at bounding box center [382, 53] width 47 height 16
click at [365, 51] on input "False" at bounding box center [365, 53] width 5 height 4
radio input "true"
click at [318, 90] on span "True" at bounding box center [317, 89] width 9 height 5
click at [312, 90] on input "True" at bounding box center [309, 90] width 5 height 4
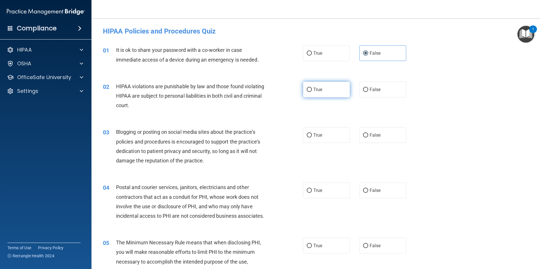
radio input "true"
click at [391, 133] on label "False" at bounding box center [382, 135] width 47 height 16
click at [368, 133] on input "False" at bounding box center [365, 135] width 5 height 4
radio input "true"
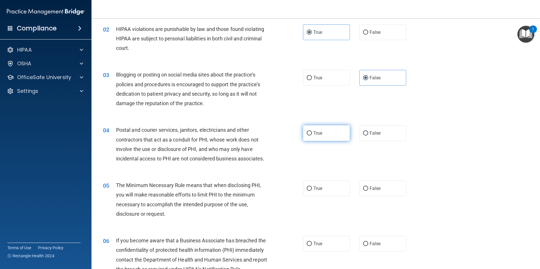
click at [328, 132] on label "True" at bounding box center [326, 133] width 47 height 16
click at [312, 132] on input "True" at bounding box center [309, 133] width 5 height 4
radio input "true"
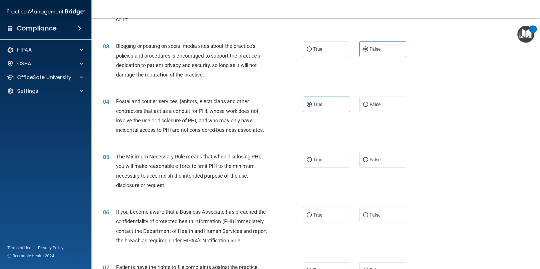
scroll to position [114, 0]
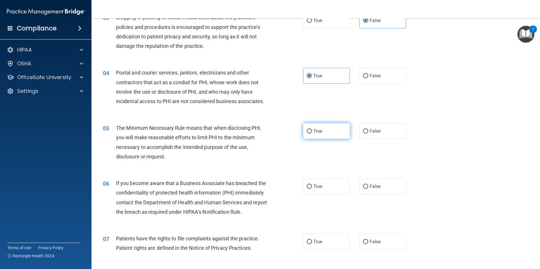
click at [321, 132] on label "True" at bounding box center [326, 131] width 47 height 16
click at [312, 132] on input "True" at bounding box center [309, 131] width 5 height 4
radio input "true"
click at [375, 183] on label "False" at bounding box center [382, 186] width 47 height 16
click at [368, 184] on input "False" at bounding box center [365, 186] width 5 height 4
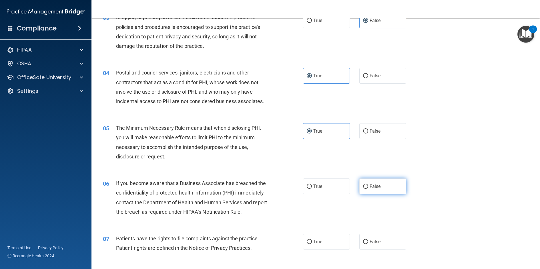
radio input "true"
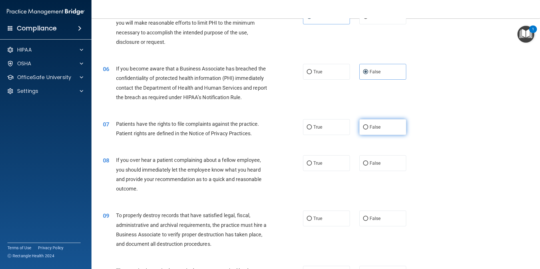
click at [372, 120] on label "False" at bounding box center [382, 127] width 47 height 16
click at [368, 125] on input "False" at bounding box center [365, 127] width 5 height 4
radio input "true"
click at [371, 166] on label "False" at bounding box center [382, 163] width 47 height 16
click at [368, 165] on input "False" at bounding box center [365, 163] width 5 height 4
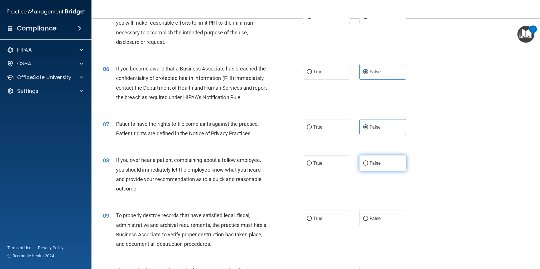
radio input "true"
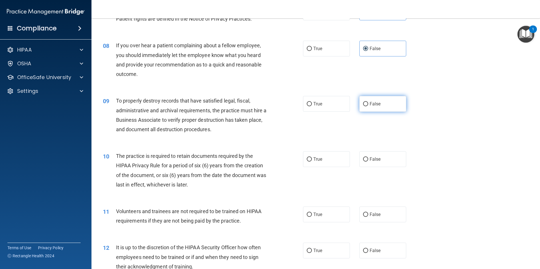
click at [371, 102] on span "False" at bounding box center [375, 103] width 11 height 5
click at [368, 102] on input "False" at bounding box center [365, 104] width 5 height 4
radio input "true"
click at [329, 162] on label "True" at bounding box center [326, 159] width 47 height 16
click at [312, 161] on input "True" at bounding box center [309, 159] width 5 height 4
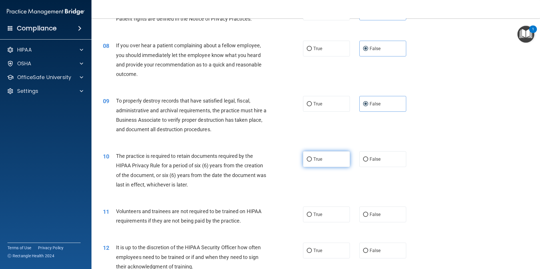
radio input "true"
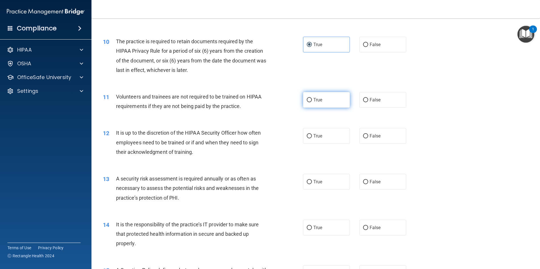
click at [323, 102] on label "True" at bounding box center [326, 100] width 47 height 16
click at [312, 102] on input "True" at bounding box center [309, 100] width 5 height 4
radio input "true"
click at [332, 136] on label "True" at bounding box center [326, 136] width 47 height 16
click at [312, 136] on input "True" at bounding box center [309, 136] width 5 height 4
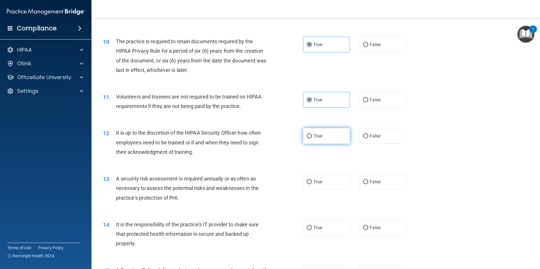
radio input "true"
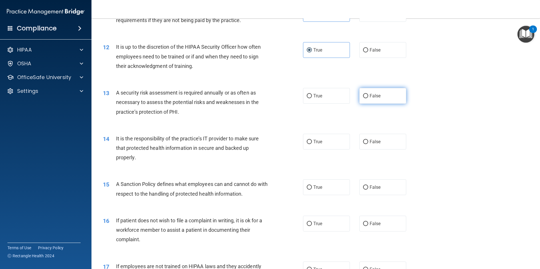
click at [377, 97] on span "False" at bounding box center [375, 95] width 11 height 5
click at [368, 97] on input "False" at bounding box center [365, 96] width 5 height 4
radio input "true"
click at [365, 143] on input "False" at bounding box center [365, 142] width 5 height 4
radio input "true"
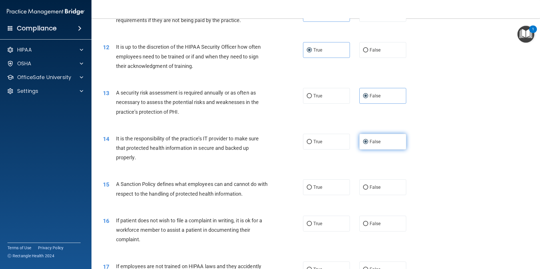
scroll to position [600, 0]
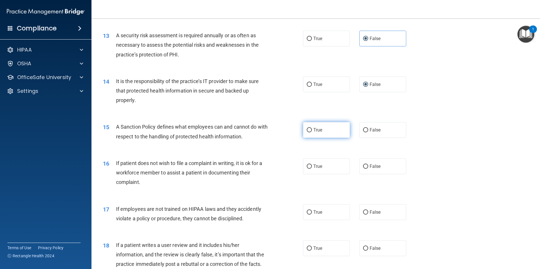
click at [318, 131] on span "True" at bounding box center [317, 129] width 9 height 5
click at [312, 131] on input "True" at bounding box center [309, 130] width 5 height 4
radio input "true"
click at [316, 166] on span "True" at bounding box center [317, 165] width 9 height 5
click at [312, 166] on input "True" at bounding box center [309, 166] width 5 height 4
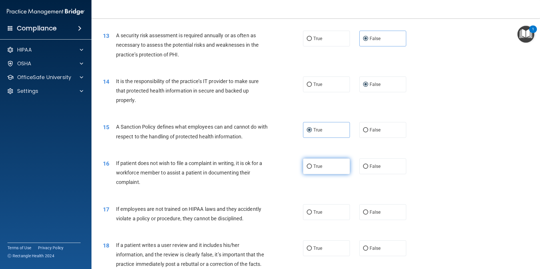
radio input "true"
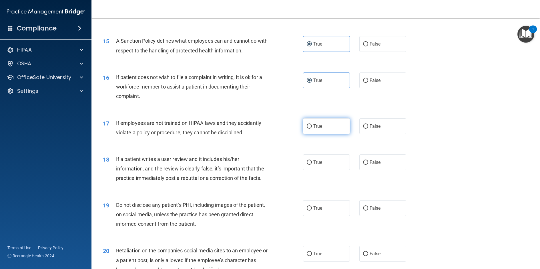
click at [327, 126] on label "True" at bounding box center [326, 126] width 47 height 16
click at [312, 126] on input "True" at bounding box center [309, 126] width 5 height 4
radio input "true"
click at [363, 156] on label "False" at bounding box center [382, 162] width 47 height 16
click at [363, 160] on input "False" at bounding box center [365, 162] width 5 height 4
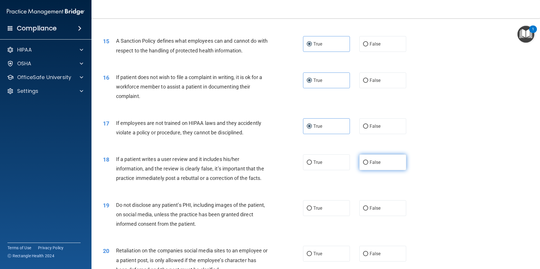
radio input "true"
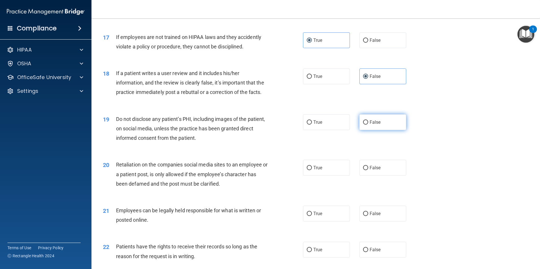
click at [379, 122] on label "False" at bounding box center [382, 122] width 47 height 16
click at [368, 122] on input "False" at bounding box center [365, 122] width 5 height 4
radio input "true"
click at [373, 163] on label "False" at bounding box center [382, 168] width 47 height 16
click at [368, 166] on input "False" at bounding box center [365, 168] width 5 height 4
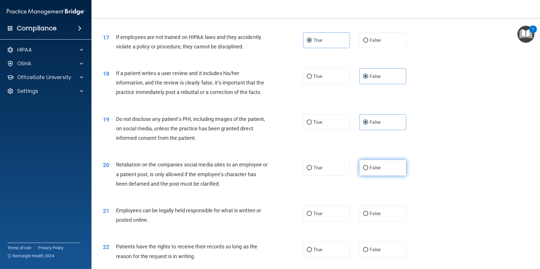
radio input "true"
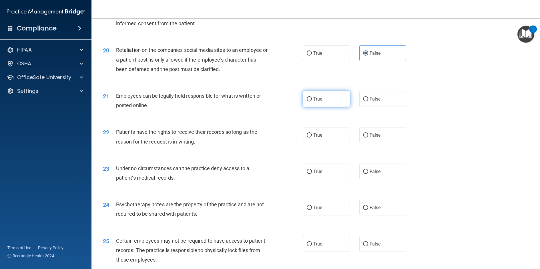
click at [325, 97] on label "True" at bounding box center [326, 99] width 47 height 16
click at [312, 97] on input "True" at bounding box center [309, 99] width 5 height 4
radio input "true"
click at [322, 131] on label "True" at bounding box center [326, 135] width 47 height 16
click at [312, 133] on input "True" at bounding box center [309, 135] width 5 height 4
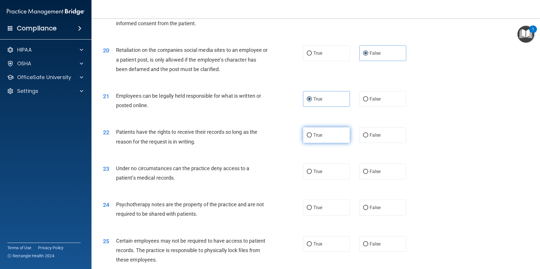
radio input "true"
click at [368, 168] on label "False" at bounding box center [382, 171] width 47 height 16
click at [368, 169] on input "False" at bounding box center [365, 171] width 5 height 4
radio input "true"
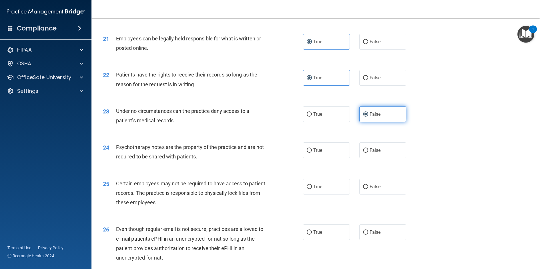
scroll to position [1001, 0]
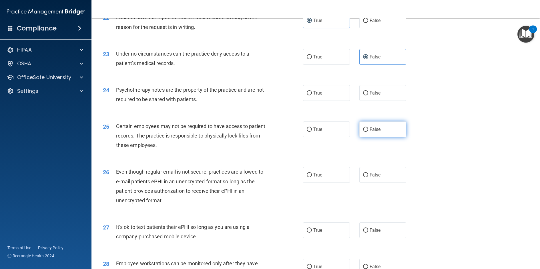
click at [365, 130] on input "False" at bounding box center [365, 129] width 5 height 4
radio input "true"
click at [365, 130] on input "False" at bounding box center [365, 129] width 5 height 4
click at [363, 93] on input "False" at bounding box center [365, 93] width 5 height 4
radio input "true"
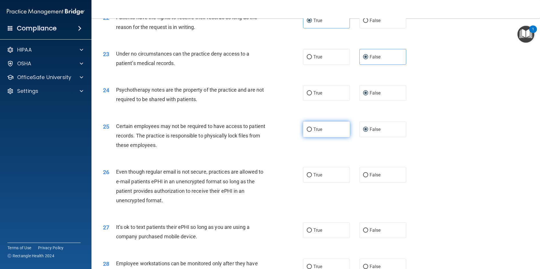
click at [310, 127] on label "True" at bounding box center [326, 129] width 47 height 16
click at [310, 127] on input "True" at bounding box center [309, 129] width 5 height 4
radio input "true"
radio input "false"
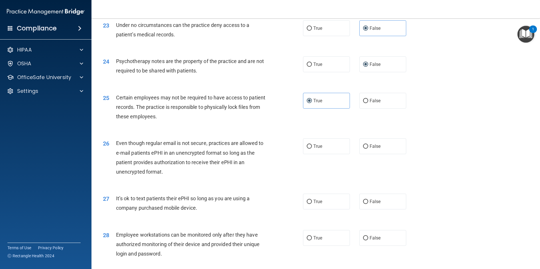
scroll to position [1058, 0]
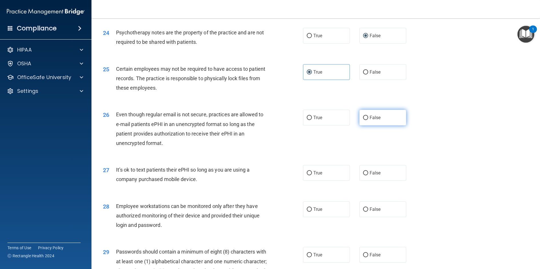
click at [383, 114] on label "False" at bounding box center [382, 118] width 47 height 16
click at [368, 116] on input "False" at bounding box center [365, 118] width 5 height 4
radio input "true"
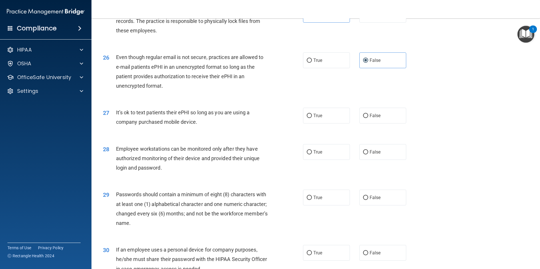
scroll to position [1144, 0]
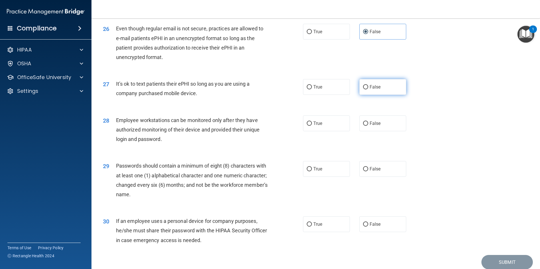
click at [379, 88] on label "False" at bounding box center [382, 87] width 47 height 16
click at [368, 88] on input "False" at bounding box center [365, 87] width 5 height 4
radio input "true"
click at [364, 123] on input "False" at bounding box center [365, 123] width 5 height 4
radio input "true"
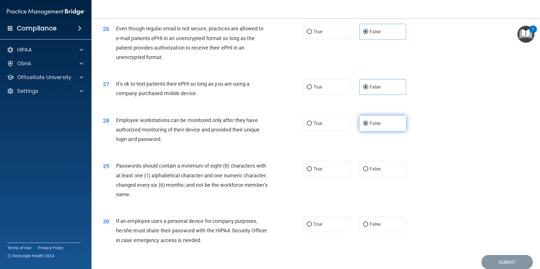
click at [364, 123] on input "False" at bounding box center [365, 123] width 5 height 4
click at [309, 123] on input "True" at bounding box center [309, 123] width 5 height 4
radio input "true"
radio input "false"
click at [307, 161] on label "True" at bounding box center [326, 169] width 47 height 16
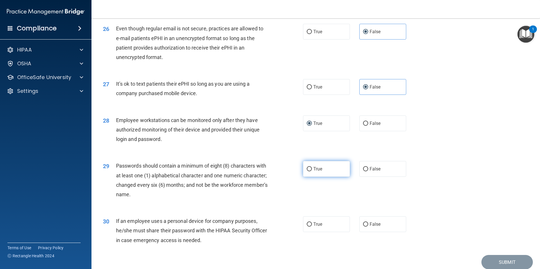
click at [307, 167] on input "True" at bounding box center [309, 169] width 5 height 4
radio input "true"
click at [308, 225] on input "True" at bounding box center [309, 224] width 5 height 4
radio input "true"
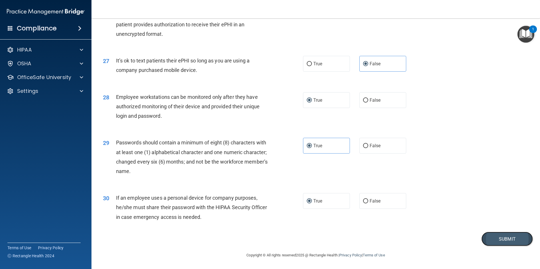
click at [515, 235] on button "Submit" at bounding box center [507, 238] width 51 height 15
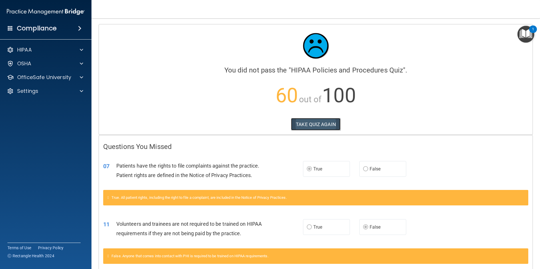
click at [312, 121] on button "TAKE QUIZ AGAIN" at bounding box center [315, 124] width 49 height 13
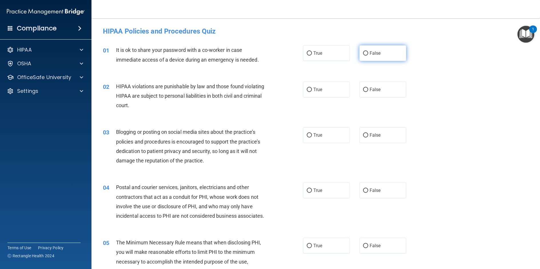
click at [364, 53] on input "False" at bounding box center [365, 53] width 5 height 4
radio input "true"
click at [309, 88] on input "True" at bounding box center [309, 90] width 5 height 4
radio input "true"
click at [363, 89] on input "False" at bounding box center [365, 90] width 5 height 4
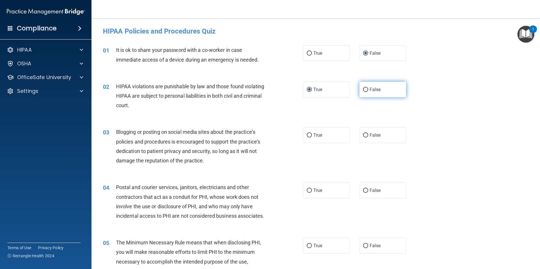
radio input "true"
radio input "false"
click at [311, 139] on label "True" at bounding box center [326, 135] width 47 height 16
click at [311, 137] on input "True" at bounding box center [309, 135] width 5 height 4
radio input "true"
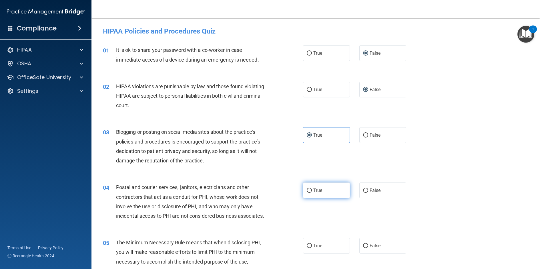
click at [314, 193] on label "True" at bounding box center [326, 190] width 47 height 16
click at [312, 192] on input "True" at bounding box center [309, 190] width 5 height 4
radio input "true"
click at [378, 241] on label "False" at bounding box center [382, 245] width 47 height 16
click at [368, 243] on input "False" at bounding box center [365, 245] width 5 height 4
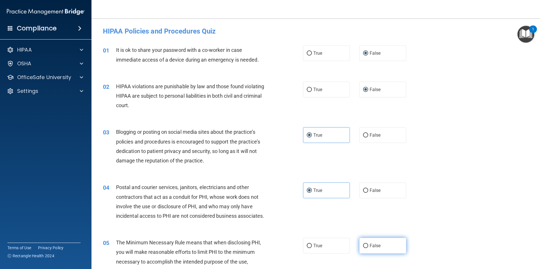
radio input "true"
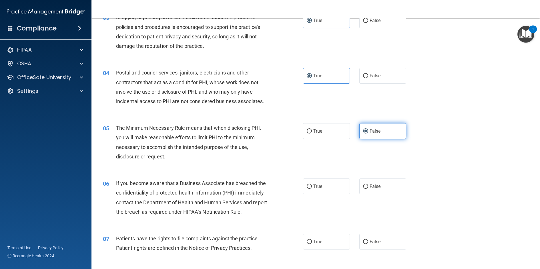
scroll to position [200, 0]
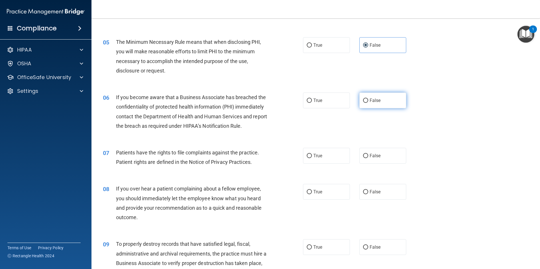
click at [371, 100] on span "False" at bounding box center [375, 100] width 11 height 5
click at [368, 100] on input "False" at bounding box center [365, 100] width 5 height 4
radio input "true"
click at [307, 154] on input "True" at bounding box center [309, 156] width 5 height 4
radio input "true"
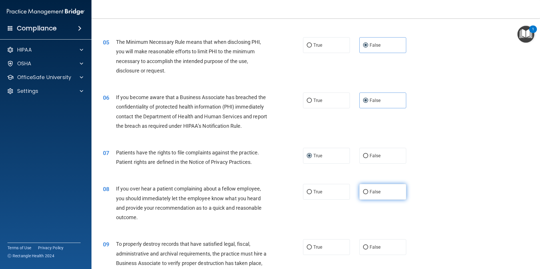
click at [365, 190] on input "False" at bounding box center [365, 192] width 5 height 4
radio input "true"
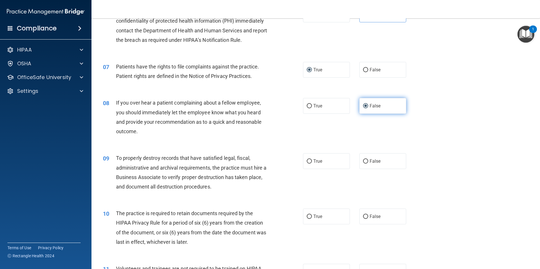
scroll to position [315, 0]
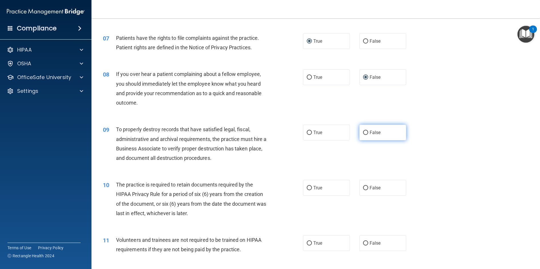
click at [369, 135] on label "False" at bounding box center [382, 132] width 47 height 16
click at [368, 135] on input "False" at bounding box center [365, 132] width 5 height 4
radio input "true"
click at [328, 187] on label "True" at bounding box center [326, 188] width 47 height 16
click at [312, 187] on input "True" at bounding box center [309, 188] width 5 height 4
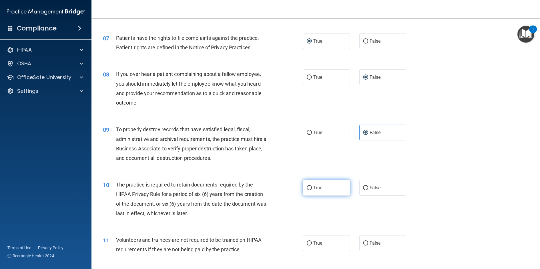
radio input "true"
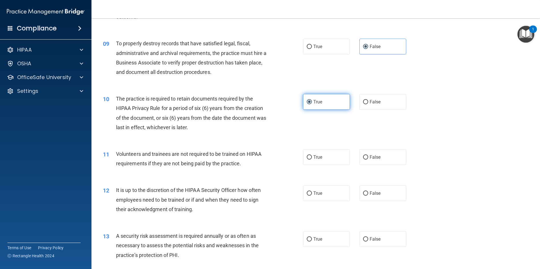
scroll to position [486, 0]
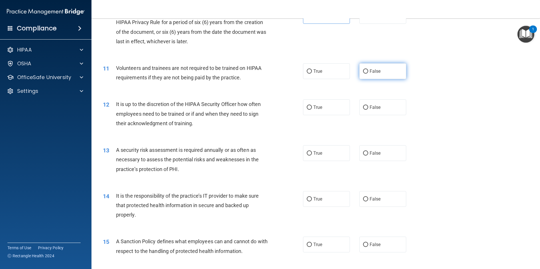
click at [365, 71] on input "False" at bounding box center [365, 71] width 5 height 4
radio input "true"
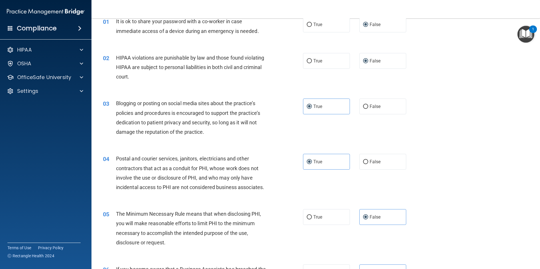
scroll to position [0, 0]
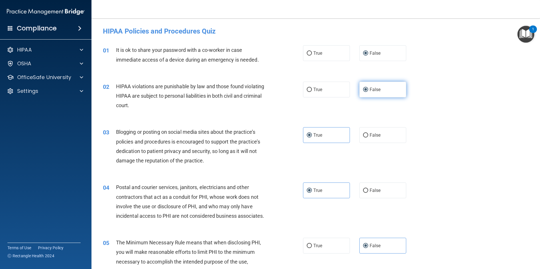
click at [363, 88] on input "False" at bounding box center [365, 90] width 5 height 4
click at [307, 89] on input "True" at bounding box center [309, 90] width 5 height 4
radio input "true"
radio input "false"
click at [310, 134] on label "True" at bounding box center [326, 135] width 47 height 16
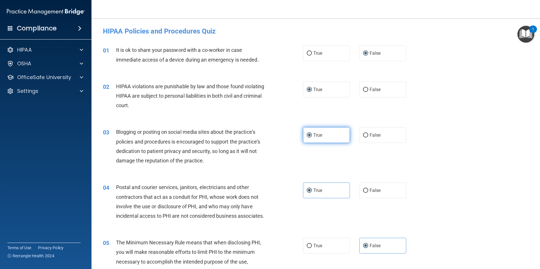
click at [310, 134] on input "True" at bounding box center [309, 135] width 5 height 4
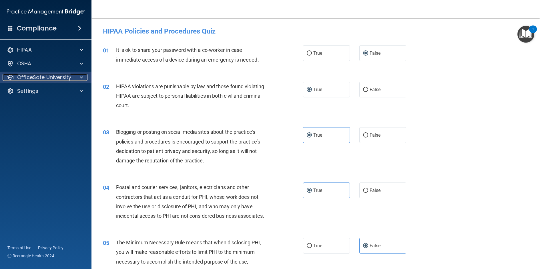
click at [36, 77] on p "OfficeSafe University" at bounding box center [44, 77] width 54 height 7
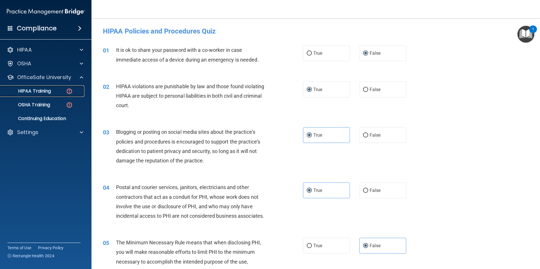
click at [38, 91] on p "HIPAA Training" at bounding box center [27, 91] width 47 height 6
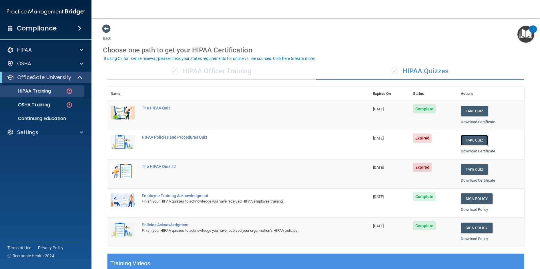
click at [477, 138] on button "Take Quiz" at bounding box center [474, 140] width 27 height 11
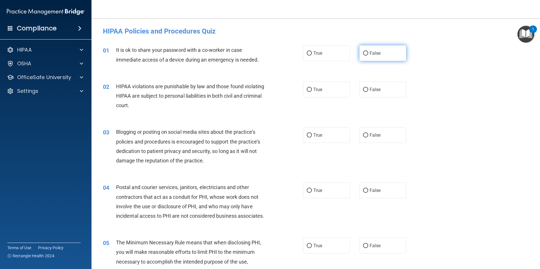
click at [363, 54] on input "False" at bounding box center [365, 53] width 5 height 4
radio input "true"
click at [311, 84] on label "True" at bounding box center [326, 89] width 47 height 16
click at [311, 88] on input "True" at bounding box center [309, 90] width 5 height 4
radio input "true"
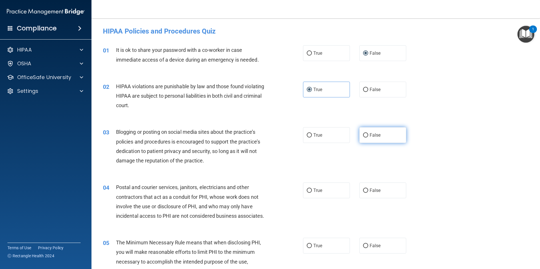
click at [366, 131] on label "False" at bounding box center [382, 135] width 47 height 16
click at [366, 133] on input "False" at bounding box center [365, 135] width 5 height 4
radio input "true"
click at [366, 131] on label "False" at bounding box center [382, 135] width 47 height 16
click at [366, 133] on input "False" at bounding box center [365, 135] width 5 height 4
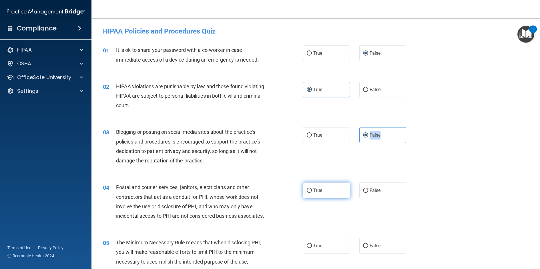
click at [307, 188] on input "True" at bounding box center [309, 190] width 5 height 4
radio input "true"
click at [320, 250] on label "True" at bounding box center [326, 245] width 47 height 16
click at [312, 248] on input "True" at bounding box center [309, 245] width 5 height 4
radio input "true"
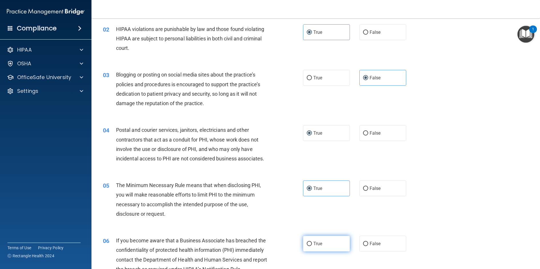
scroll to position [114, 0]
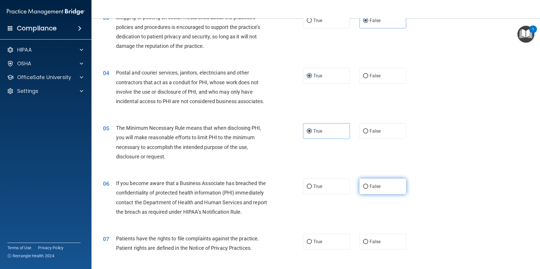
click at [389, 189] on label "False" at bounding box center [382, 186] width 47 height 16
click at [368, 188] on input "False" at bounding box center [365, 186] width 5 height 4
radio input "true"
click at [381, 240] on label "False" at bounding box center [382, 241] width 47 height 16
click at [368, 240] on input "False" at bounding box center [365, 241] width 5 height 4
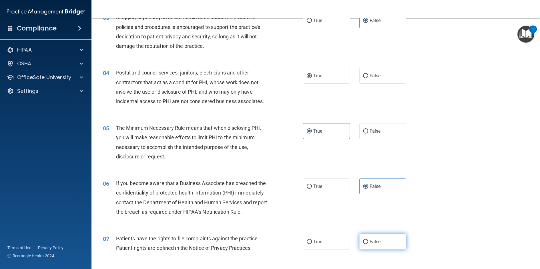
radio input "true"
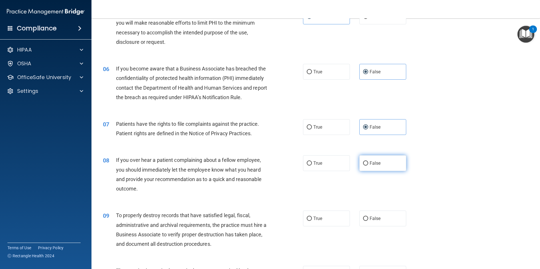
click at [377, 164] on span "False" at bounding box center [375, 162] width 11 height 5
click at [368, 164] on input "False" at bounding box center [365, 163] width 5 height 4
radio input "true"
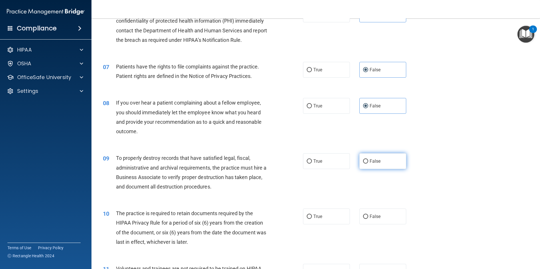
click at [379, 160] on label "False" at bounding box center [382, 161] width 47 height 16
click at [368, 160] on input "False" at bounding box center [365, 161] width 5 height 4
radio input "true"
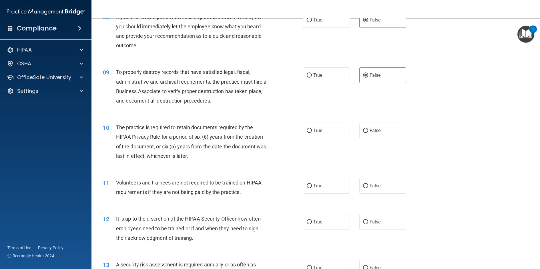
scroll to position [400, 0]
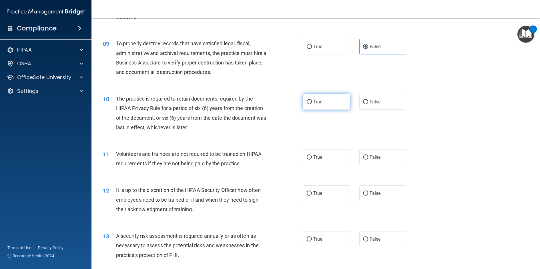
click at [320, 101] on label "True" at bounding box center [326, 102] width 47 height 16
click at [312, 101] on input "True" at bounding box center [309, 102] width 5 height 4
radio input "true"
click at [323, 159] on label "True" at bounding box center [326, 157] width 47 height 16
click at [312, 159] on input "True" at bounding box center [309, 157] width 5 height 4
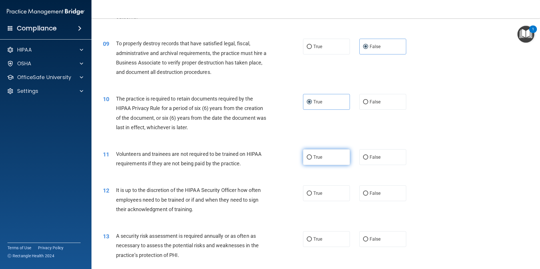
radio input "true"
click at [322, 193] on label "True" at bounding box center [326, 193] width 47 height 16
click at [312, 193] on input "True" at bounding box center [309, 193] width 5 height 4
radio input "true"
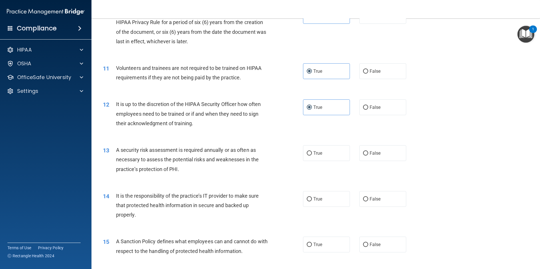
scroll to position [543, 0]
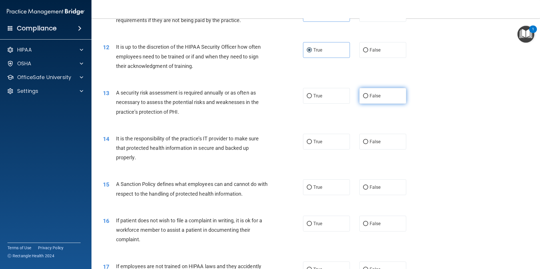
click at [375, 95] on span "False" at bounding box center [375, 95] width 11 height 5
click at [368, 95] on input "False" at bounding box center [365, 96] width 5 height 4
radio input "true"
click at [370, 142] on span "False" at bounding box center [375, 141] width 11 height 5
click at [368, 142] on input "False" at bounding box center [365, 142] width 5 height 4
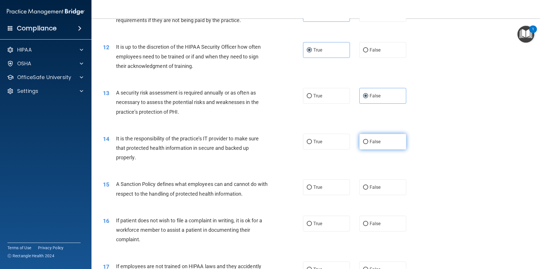
radio input "true"
click at [331, 186] on label "True" at bounding box center [326, 187] width 47 height 16
click at [312, 186] on input "True" at bounding box center [309, 187] width 5 height 4
radio input "true"
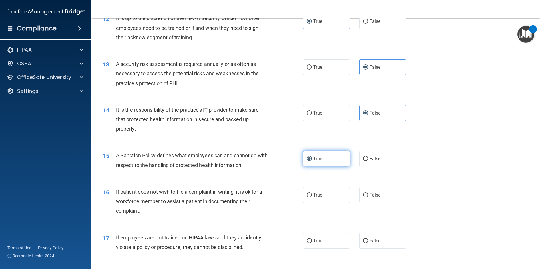
scroll to position [600, 0]
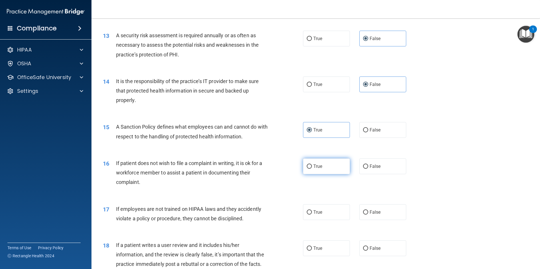
click at [323, 165] on label "True" at bounding box center [326, 166] width 47 height 16
click at [312, 165] on input "True" at bounding box center [309, 166] width 5 height 4
radio input "true"
click at [330, 211] on label "True" at bounding box center [326, 212] width 47 height 16
click at [312, 211] on input "True" at bounding box center [309, 212] width 5 height 4
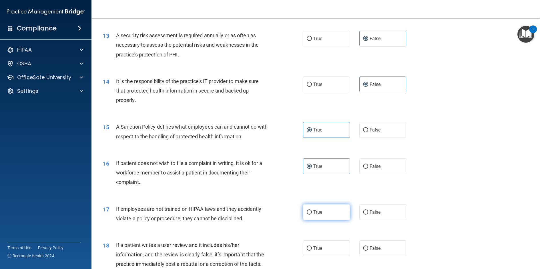
radio input "true"
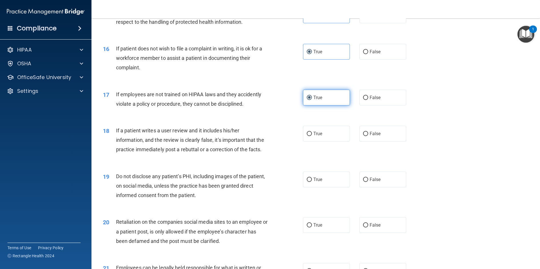
scroll to position [743, 0]
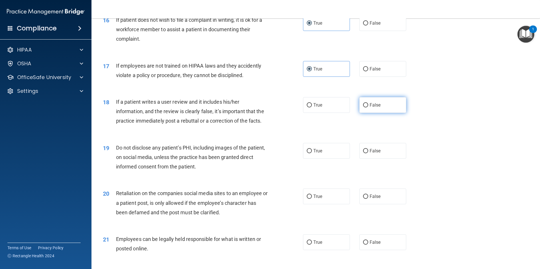
click at [372, 102] on span "False" at bounding box center [375, 104] width 11 height 5
click at [368, 103] on input "False" at bounding box center [365, 105] width 5 height 4
radio input "true"
click at [369, 146] on label "False" at bounding box center [382, 151] width 47 height 16
click at [368, 149] on input "False" at bounding box center [365, 151] width 5 height 4
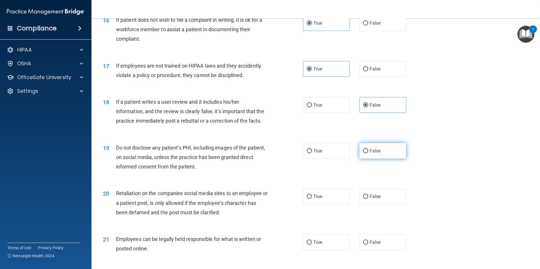
radio input "true"
click at [372, 196] on span "False" at bounding box center [375, 195] width 11 height 5
click at [368, 196] on input "False" at bounding box center [365, 196] width 5 height 4
radio input "true"
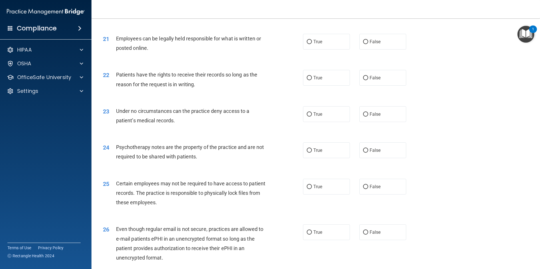
scroll to position [886, 0]
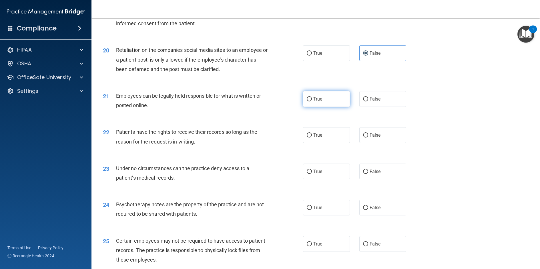
click at [326, 98] on label "True" at bounding box center [326, 99] width 47 height 16
click at [312, 98] on input "True" at bounding box center [309, 99] width 5 height 4
radio input "true"
click at [326, 137] on label "True" at bounding box center [326, 135] width 47 height 16
click at [312, 137] on input "True" at bounding box center [309, 135] width 5 height 4
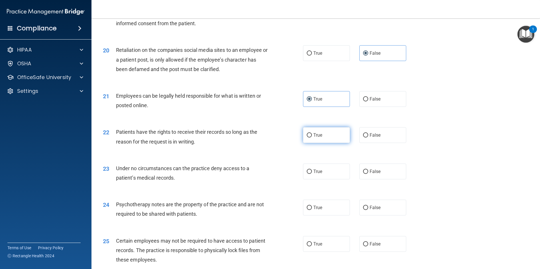
radio input "true"
click at [383, 173] on label "False" at bounding box center [382, 171] width 47 height 16
click at [368, 173] on input "False" at bounding box center [365, 171] width 5 height 4
radio input "true"
click at [381, 207] on label "False" at bounding box center [382, 207] width 47 height 16
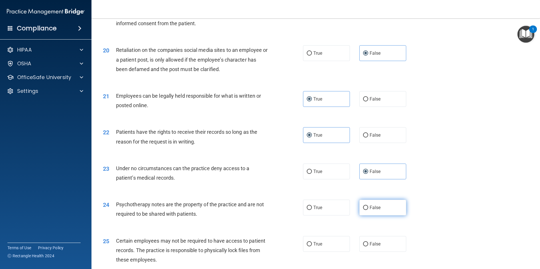
click at [368, 207] on input "False" at bounding box center [365, 207] width 5 height 4
radio input "true"
click at [325, 247] on label "True" at bounding box center [326, 244] width 47 height 16
click at [312, 246] on input "True" at bounding box center [309, 244] width 5 height 4
radio input "true"
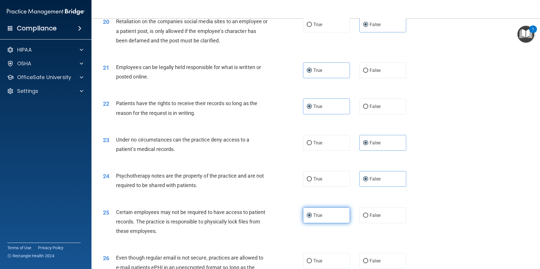
scroll to position [972, 0]
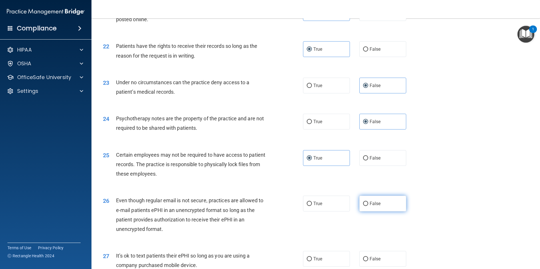
click at [375, 204] on span "False" at bounding box center [375, 202] width 11 height 5
click at [368, 204] on input "False" at bounding box center [365, 203] width 5 height 4
radio input "true"
click at [313, 257] on span "True" at bounding box center [317, 258] width 9 height 5
click at [312, 257] on input "True" at bounding box center [309, 258] width 5 height 4
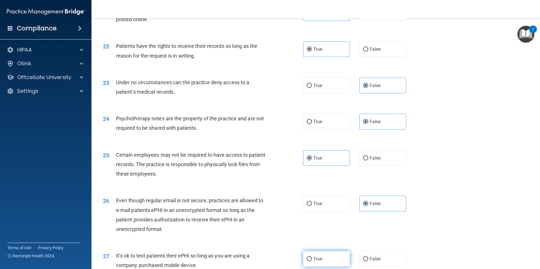
radio input "true"
click at [313, 257] on span "True" at bounding box center [317, 258] width 9 height 5
click at [312, 257] on input "True" at bounding box center [309, 258] width 5 height 4
click at [307, 258] on input "True" at bounding box center [309, 258] width 5 height 4
click at [366, 257] on label "False" at bounding box center [382, 258] width 47 height 16
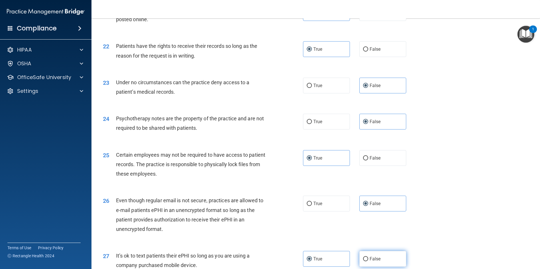
click at [366, 257] on input "False" at bounding box center [365, 258] width 5 height 4
radio input "true"
radio input "false"
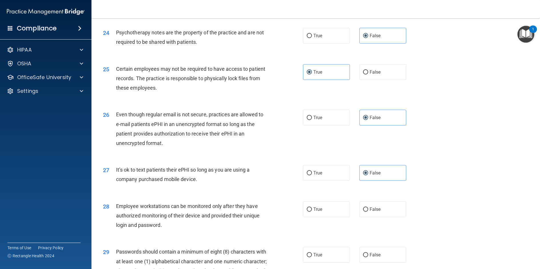
scroll to position [1167, 0]
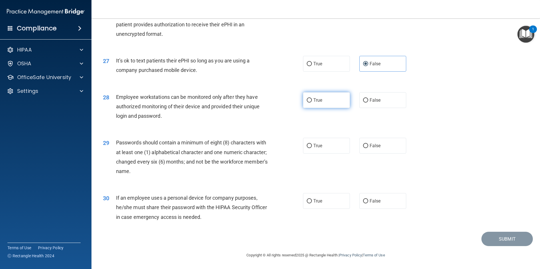
click at [324, 99] on label "True" at bounding box center [326, 100] width 47 height 16
click at [312, 99] on input "True" at bounding box center [309, 100] width 5 height 4
radio input "true"
click at [327, 145] on label "True" at bounding box center [326, 146] width 47 height 16
click at [312, 145] on input "True" at bounding box center [309, 146] width 5 height 4
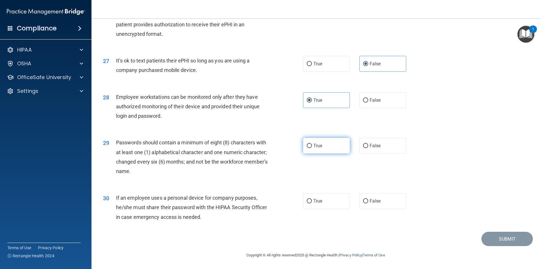
radio input "true"
click at [329, 200] on label "True" at bounding box center [326, 201] width 47 height 16
click at [312, 200] on input "True" at bounding box center [309, 201] width 5 height 4
radio input "true"
click at [500, 237] on button "Submit" at bounding box center [507, 238] width 51 height 15
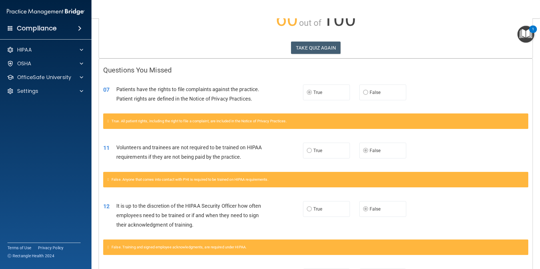
scroll to position [19, 0]
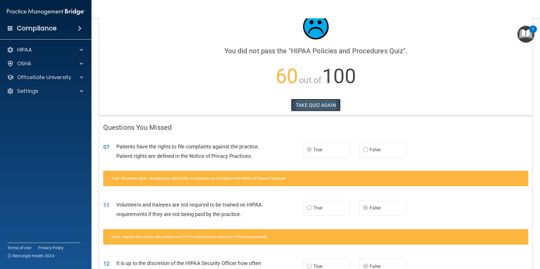
click at [313, 101] on button "TAKE QUIZ AGAIN" at bounding box center [315, 105] width 49 height 13
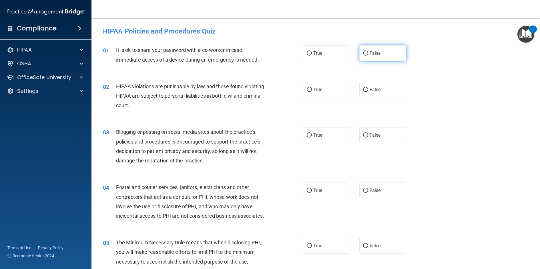
click at [370, 52] on span "False" at bounding box center [375, 52] width 11 height 5
click at [368, 52] on input "False" at bounding box center [365, 53] width 5 height 4
radio input "true"
click at [313, 91] on span "True" at bounding box center [317, 89] width 9 height 5
click at [312, 91] on input "True" at bounding box center [309, 90] width 5 height 4
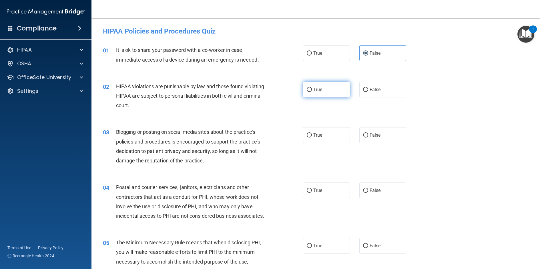
radio input "true"
click at [370, 136] on span "False" at bounding box center [375, 134] width 11 height 5
click at [368, 136] on input "False" at bounding box center [365, 135] width 5 height 4
radio input "true"
click at [314, 190] on span "True" at bounding box center [317, 189] width 9 height 5
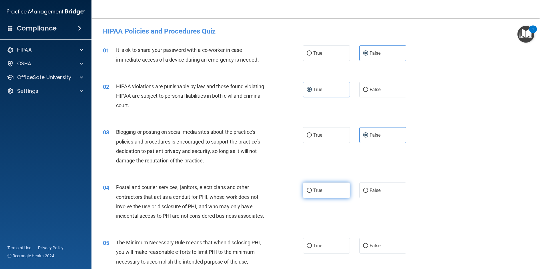
click at [312, 190] on input "True" at bounding box center [309, 190] width 5 height 4
radio input "true"
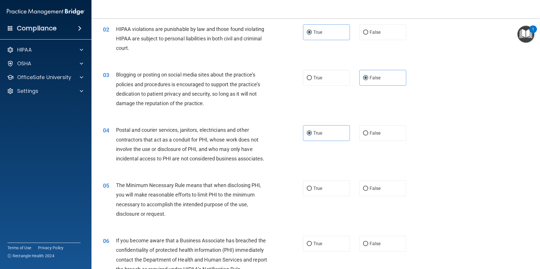
scroll to position [86, 0]
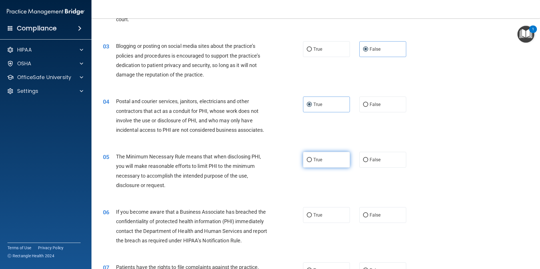
click at [307, 158] on input "True" at bounding box center [309, 160] width 5 height 4
radio input "true"
click at [364, 213] on input "False" at bounding box center [365, 215] width 5 height 4
radio input "true"
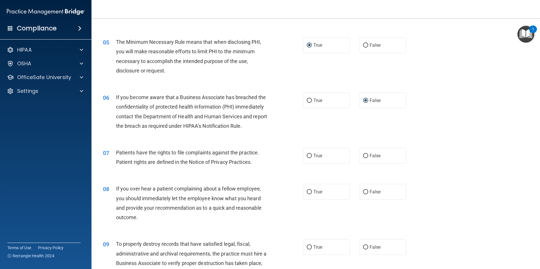
scroll to position [257, 0]
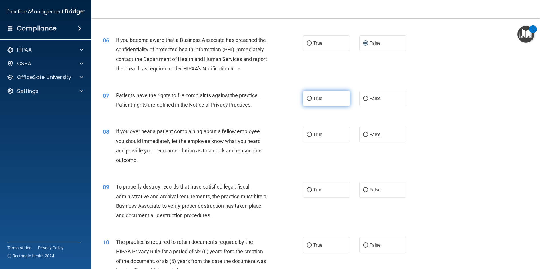
click at [327, 99] on label "True" at bounding box center [326, 98] width 47 height 16
click at [312, 99] on input "True" at bounding box center [309, 98] width 5 height 4
radio input "true"
click at [367, 133] on label "False" at bounding box center [382, 134] width 47 height 16
click at [367, 133] on input "False" at bounding box center [365, 134] width 5 height 4
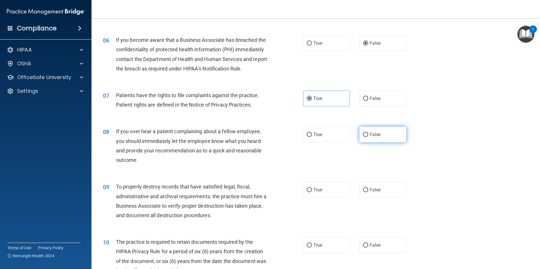
radio input "true"
click at [370, 190] on span "False" at bounding box center [375, 189] width 11 height 5
click at [368, 190] on input "False" at bounding box center [365, 190] width 5 height 4
radio input "true"
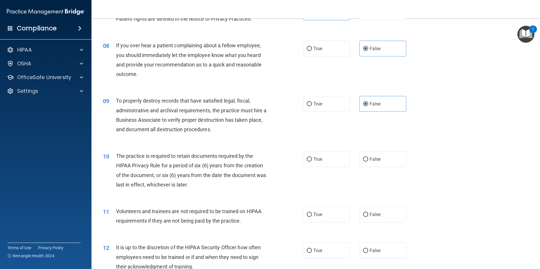
scroll to position [372, 0]
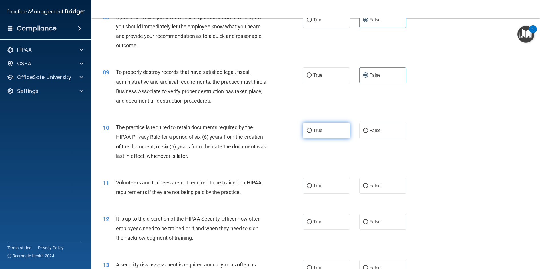
click at [319, 129] on span "True" at bounding box center [317, 130] width 9 height 5
click at [312, 129] on input "True" at bounding box center [309, 130] width 5 height 4
radio input "true"
click at [361, 182] on label "False" at bounding box center [382, 186] width 47 height 16
click at [363, 184] on input "False" at bounding box center [365, 186] width 5 height 4
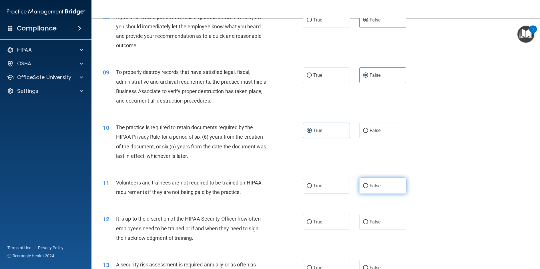
radio input "true"
click at [363, 184] on input "False" at bounding box center [365, 186] width 5 height 4
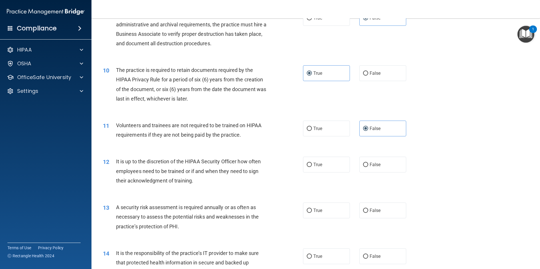
scroll to position [458, 0]
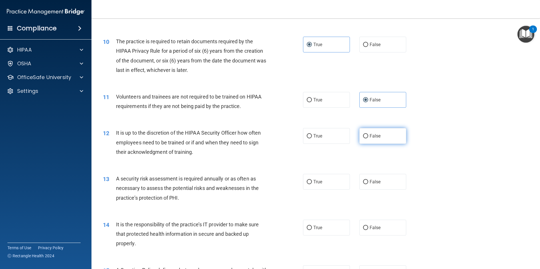
click at [370, 136] on span "False" at bounding box center [375, 135] width 11 height 5
click at [368, 136] on input "False" at bounding box center [365, 136] width 5 height 4
radio input "true"
click at [317, 180] on span "True" at bounding box center [317, 181] width 9 height 5
click at [312, 180] on input "True" at bounding box center [309, 182] width 5 height 4
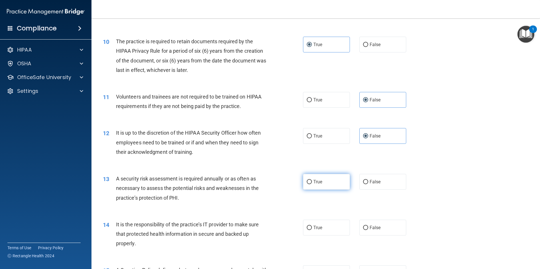
radio input "true"
click at [375, 231] on label "False" at bounding box center [382, 227] width 47 height 16
click at [368, 230] on input "False" at bounding box center [365, 227] width 5 height 4
radio input "true"
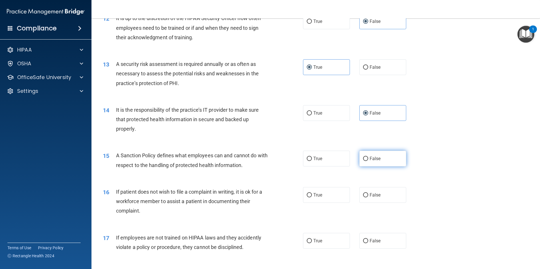
click at [379, 158] on label "False" at bounding box center [382, 158] width 47 height 16
click at [368, 158] on input "False" at bounding box center [365, 158] width 5 height 4
radio input "true"
click at [314, 193] on span "True" at bounding box center [317, 194] width 9 height 5
click at [312, 193] on input "True" at bounding box center [309, 195] width 5 height 4
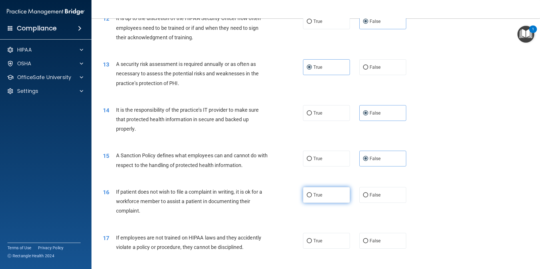
radio input "true"
click at [314, 193] on span "True" at bounding box center [317, 194] width 9 height 5
click at [312, 193] on input "True" at bounding box center [309, 195] width 5 height 4
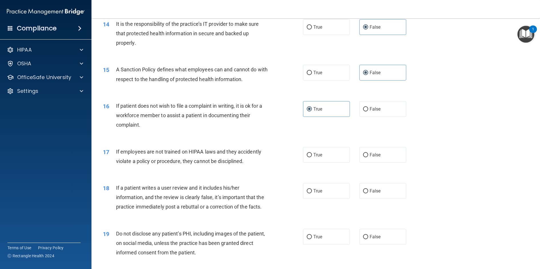
scroll to position [686, 0]
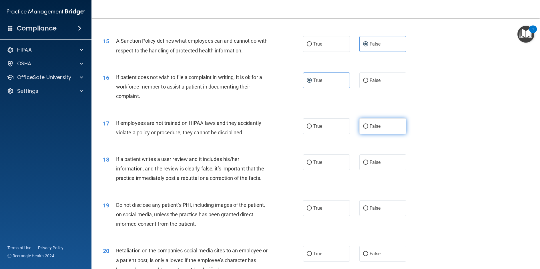
click at [385, 126] on label "False" at bounding box center [382, 126] width 47 height 16
click at [368, 126] on input "False" at bounding box center [365, 126] width 5 height 4
radio input "true"
click at [364, 162] on input "False" at bounding box center [365, 162] width 5 height 4
radio input "true"
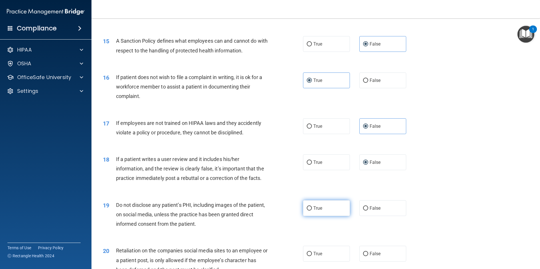
click at [311, 210] on label "True" at bounding box center [326, 208] width 47 height 16
click at [311, 210] on input "True" at bounding box center [309, 208] width 5 height 4
radio input "true"
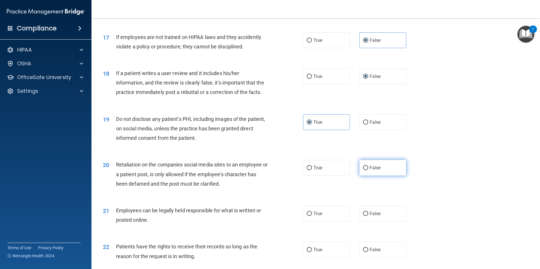
click at [373, 168] on span "False" at bounding box center [375, 167] width 11 height 5
click at [368, 168] on input "False" at bounding box center [365, 168] width 5 height 4
radio input "true"
click at [323, 215] on label "True" at bounding box center [326, 213] width 47 height 16
click at [312, 215] on input "True" at bounding box center [309, 213] width 5 height 4
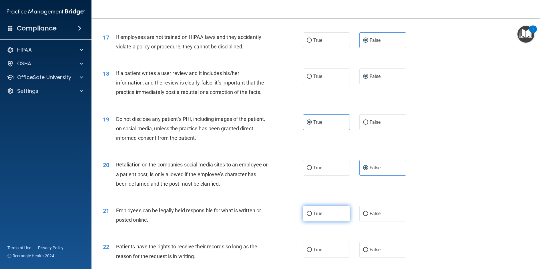
radio input "true"
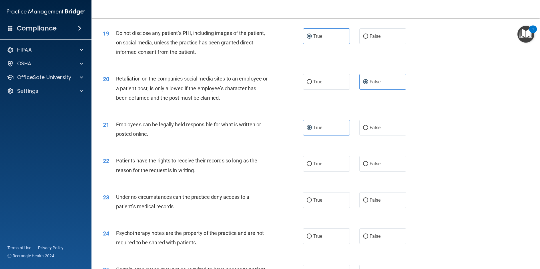
scroll to position [944, 0]
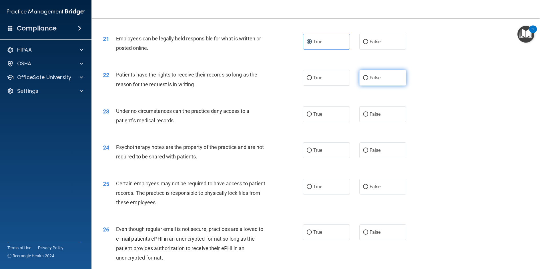
click at [371, 77] on span "False" at bounding box center [375, 77] width 11 height 5
click at [368, 77] on input "False" at bounding box center [365, 78] width 5 height 4
radio input "true"
click at [375, 111] on label "False" at bounding box center [382, 114] width 47 height 16
click at [368, 112] on input "False" at bounding box center [365, 114] width 5 height 4
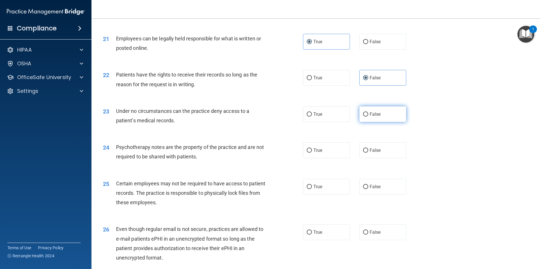
radio input "true"
click at [319, 148] on span "True" at bounding box center [317, 149] width 9 height 5
click at [312, 148] on input "True" at bounding box center [309, 150] width 5 height 4
radio input "true"
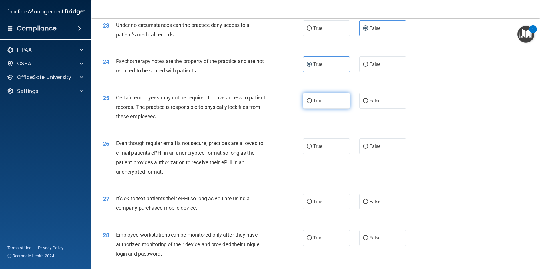
click at [325, 99] on label "True" at bounding box center [326, 101] width 47 height 16
click at [312, 99] on input "True" at bounding box center [309, 101] width 5 height 4
radio input "true"
click at [320, 143] on label "True" at bounding box center [326, 146] width 47 height 16
click at [312, 144] on input "True" at bounding box center [309, 146] width 5 height 4
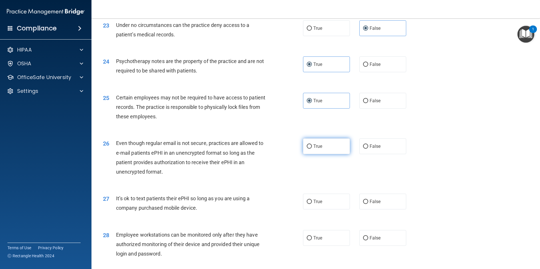
radio input "true"
click at [363, 200] on input "False" at bounding box center [365, 201] width 5 height 4
radio input "true"
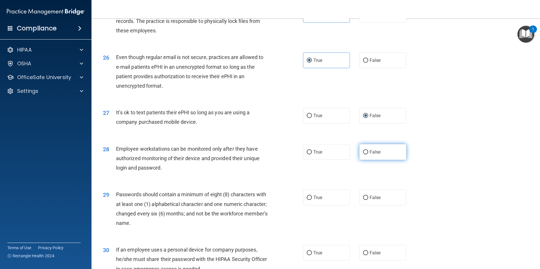
click at [363, 150] on input "False" at bounding box center [365, 152] width 5 height 4
radio input "true"
click at [336, 201] on label "True" at bounding box center [326, 197] width 47 height 16
click at [312, 200] on input "True" at bounding box center [309, 197] width 5 height 4
radio input "true"
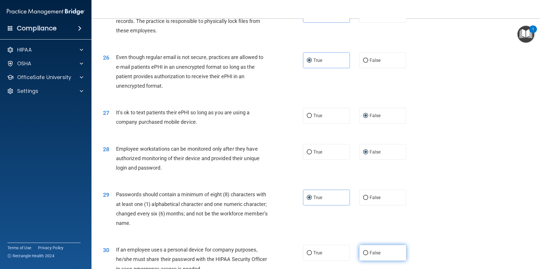
click at [371, 251] on span "False" at bounding box center [375, 252] width 11 height 5
click at [368, 251] on input "False" at bounding box center [365, 252] width 5 height 4
radio input "true"
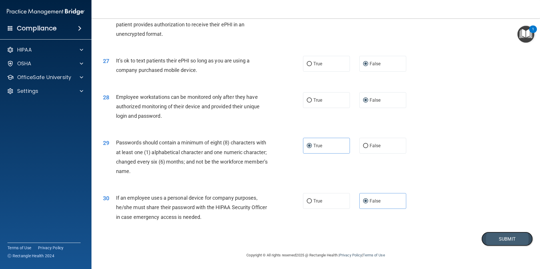
click at [494, 237] on button "Submit" at bounding box center [507, 238] width 51 height 15
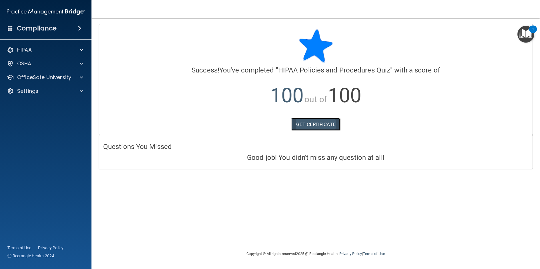
click at [317, 123] on link "GET CERTIFICATE" at bounding box center [315, 124] width 49 height 13
click at [82, 76] on span at bounding box center [81, 77] width 3 height 7
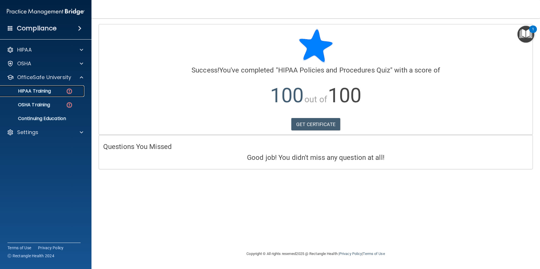
click at [68, 91] on img at bounding box center [69, 91] width 7 height 7
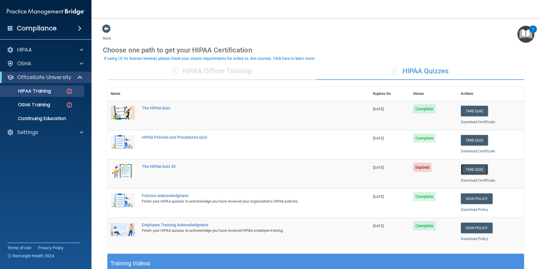
click at [467, 169] on button "Take Quiz" at bounding box center [474, 169] width 27 height 11
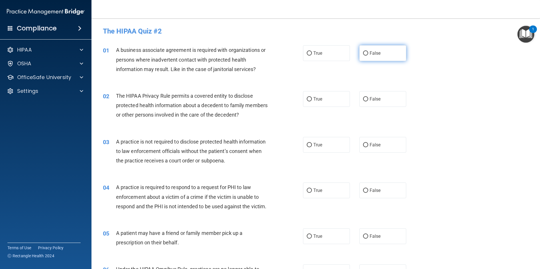
click at [378, 53] on span "False" at bounding box center [375, 52] width 11 height 5
click at [368, 53] on input "False" at bounding box center [365, 53] width 5 height 4
radio input "true"
click at [313, 100] on span "True" at bounding box center [317, 98] width 9 height 5
click at [312, 100] on input "True" at bounding box center [309, 99] width 5 height 4
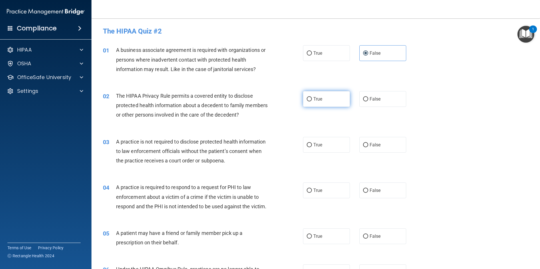
radio input "true"
click at [376, 144] on span "False" at bounding box center [375, 144] width 11 height 5
click at [368, 144] on input "False" at bounding box center [365, 145] width 5 height 4
radio input "true"
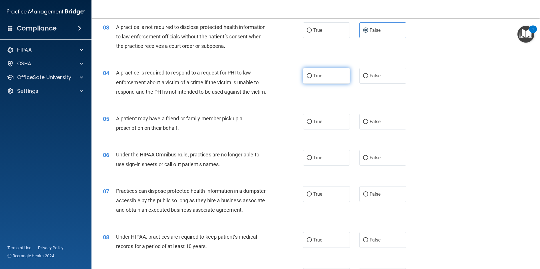
click at [327, 75] on label "True" at bounding box center [326, 76] width 47 height 16
click at [312, 75] on input "True" at bounding box center [309, 76] width 5 height 4
radio input "true"
click at [324, 128] on label "True" at bounding box center [326, 122] width 47 height 16
click at [312, 124] on input "True" at bounding box center [309, 122] width 5 height 4
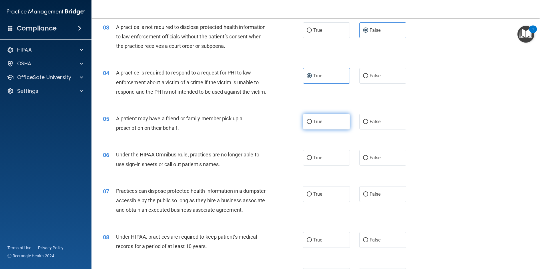
radio input "true"
click at [379, 165] on label "False" at bounding box center [382, 158] width 47 height 16
click at [368, 160] on input "False" at bounding box center [365, 158] width 5 height 4
radio input "true"
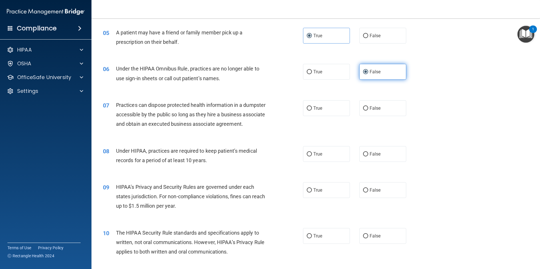
scroll to position [229, 0]
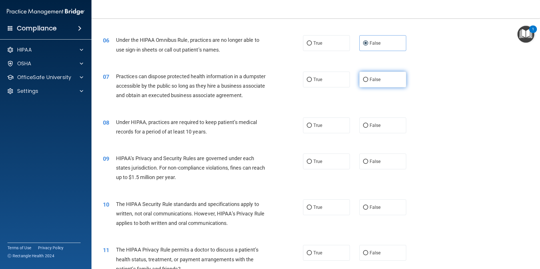
click at [384, 87] on label "False" at bounding box center [382, 79] width 47 height 16
click at [368, 82] on input "False" at bounding box center [365, 79] width 5 height 4
radio input "true"
click at [384, 133] on label "False" at bounding box center [382, 125] width 47 height 16
click at [368, 128] on input "False" at bounding box center [365, 125] width 5 height 4
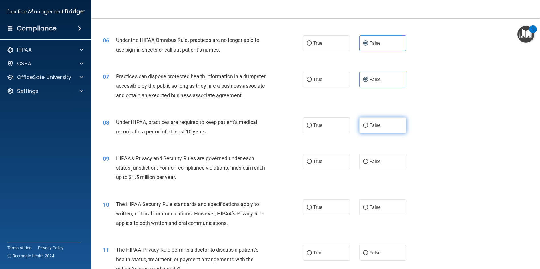
radio input "true"
click at [383, 169] on label "False" at bounding box center [382, 161] width 47 height 16
click at [368, 164] on input "False" at bounding box center [365, 161] width 5 height 4
radio input "true"
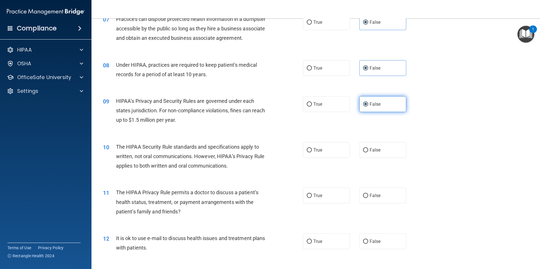
scroll to position [315, 0]
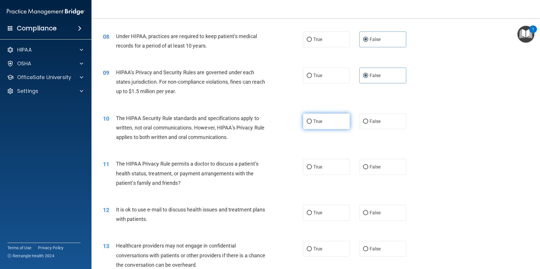
click at [322, 129] on label "True" at bounding box center [326, 121] width 47 height 16
click at [312, 124] on input "True" at bounding box center [309, 121] width 5 height 4
radio input "true"
click at [320, 173] on label "True" at bounding box center [326, 167] width 47 height 16
click at [312, 169] on input "True" at bounding box center [309, 167] width 5 height 4
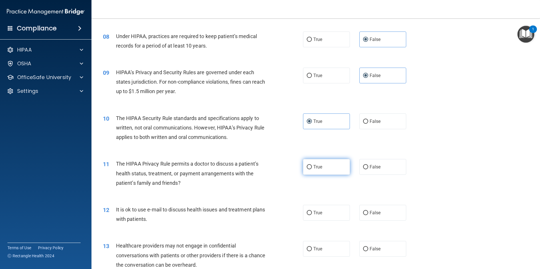
radio input "true"
click at [324, 219] on label "True" at bounding box center [326, 212] width 47 height 16
click at [312, 215] on input "True" at bounding box center [309, 212] width 5 height 4
radio input "true"
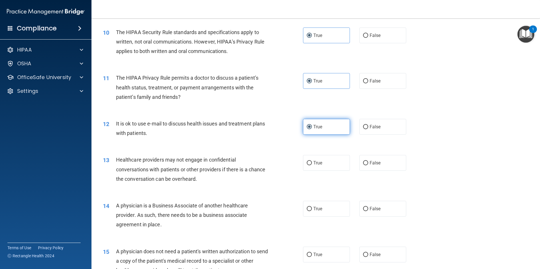
scroll to position [429, 0]
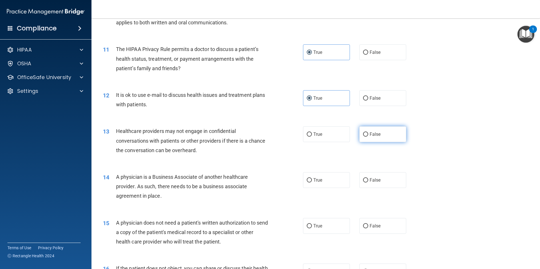
click at [383, 142] on label "False" at bounding box center [382, 134] width 47 height 16
click at [368, 136] on input "False" at bounding box center [365, 134] width 5 height 4
radio input "true"
click at [379, 185] on label "False" at bounding box center [382, 180] width 47 height 16
click at [368, 182] on input "False" at bounding box center [365, 180] width 5 height 4
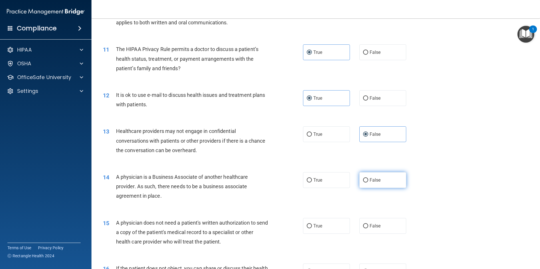
radio input "true"
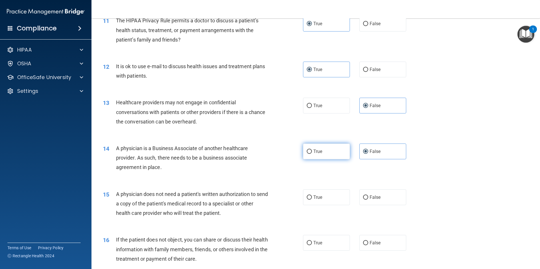
scroll to position [515, 0]
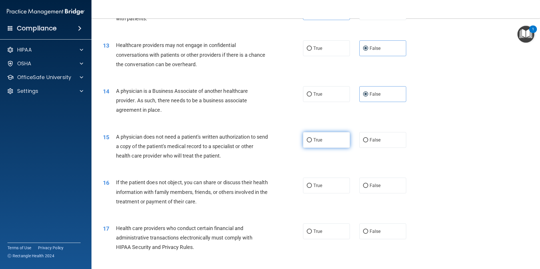
click at [322, 148] on label "True" at bounding box center [326, 140] width 47 height 16
click at [312, 142] on input "True" at bounding box center [309, 140] width 5 height 4
radio input "true"
click at [323, 193] on label "True" at bounding box center [326, 185] width 47 height 16
click at [312, 188] on input "True" at bounding box center [309, 185] width 5 height 4
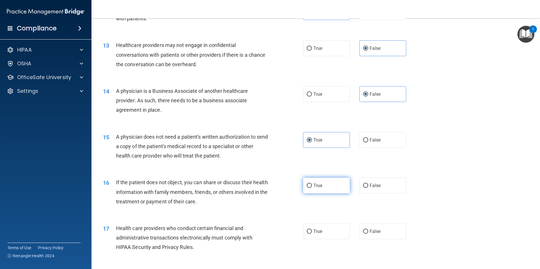
radio input "true"
click at [313, 234] on span "True" at bounding box center [317, 230] width 9 height 5
click at [312, 233] on input "True" at bounding box center [309, 231] width 5 height 4
radio input "true"
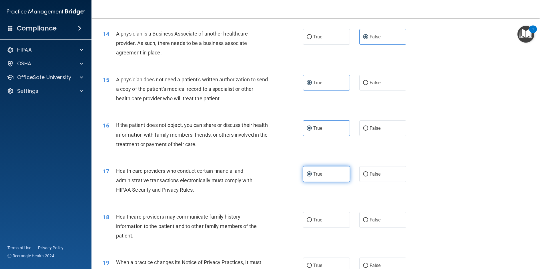
scroll to position [600, 0]
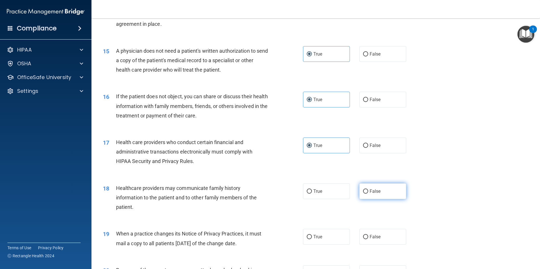
click at [378, 196] on label "False" at bounding box center [382, 191] width 47 height 16
click at [368, 193] on input "False" at bounding box center [365, 191] width 5 height 4
radio input "true"
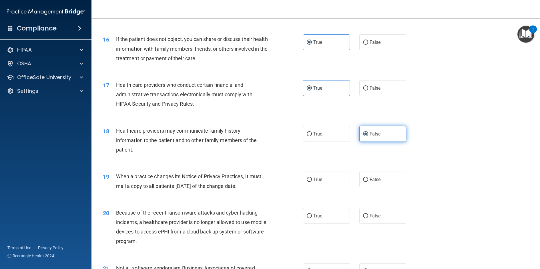
scroll to position [686, 0]
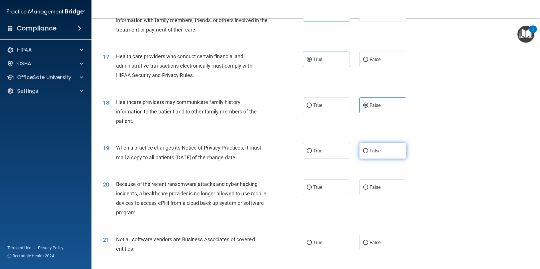
click at [386, 158] on label "False" at bounding box center [382, 151] width 47 height 16
click at [368, 153] on input "False" at bounding box center [365, 151] width 5 height 4
radio input "true"
click at [377, 190] on span "False" at bounding box center [375, 186] width 11 height 5
click at [368, 189] on input "False" at bounding box center [365, 187] width 5 height 4
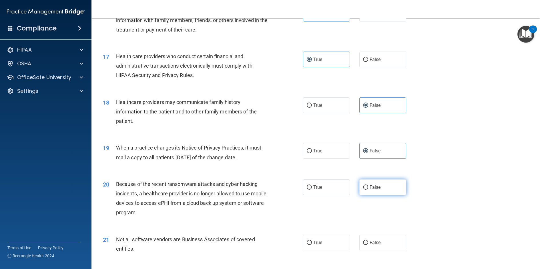
radio input "true"
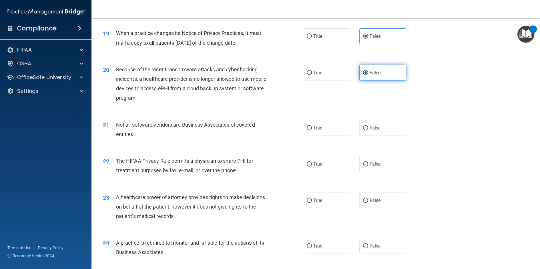
scroll to position [858, 0]
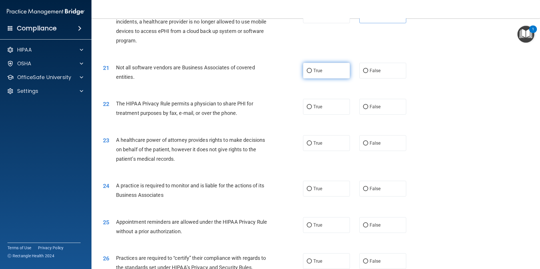
click at [320, 77] on label "True" at bounding box center [326, 71] width 47 height 16
click at [312, 73] on input "True" at bounding box center [309, 71] width 5 height 4
radio input "true"
click at [325, 112] on label "True" at bounding box center [326, 107] width 47 height 16
click at [312, 109] on input "True" at bounding box center [309, 107] width 5 height 4
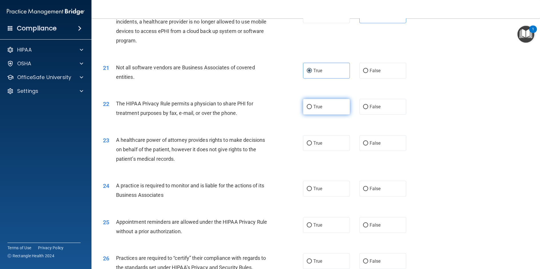
radio input "true"
click at [387, 150] on label "False" at bounding box center [382, 143] width 47 height 16
click at [368, 145] on input "False" at bounding box center [365, 143] width 5 height 4
radio input "true"
click at [375, 196] on label "False" at bounding box center [382, 188] width 47 height 16
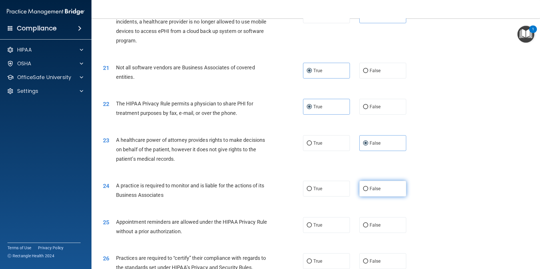
click at [368, 191] on input "False" at bounding box center [365, 188] width 5 height 4
radio input "true"
click at [330, 232] on label "True" at bounding box center [326, 225] width 47 height 16
click at [312, 227] on input "True" at bounding box center [309, 225] width 5 height 4
radio input "true"
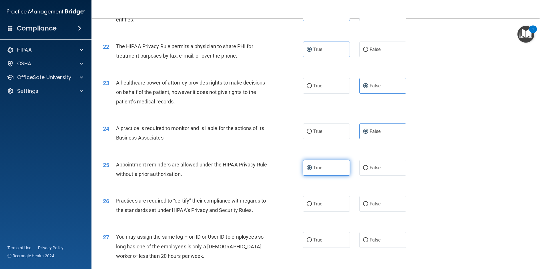
scroll to position [972, 0]
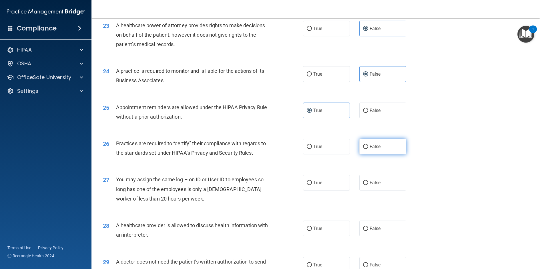
click at [370, 149] on span "False" at bounding box center [375, 146] width 11 height 5
click at [368, 149] on input "False" at bounding box center [365, 146] width 5 height 4
radio input "true"
click at [370, 185] on span "False" at bounding box center [375, 182] width 11 height 5
click at [368, 185] on input "False" at bounding box center [365, 182] width 5 height 4
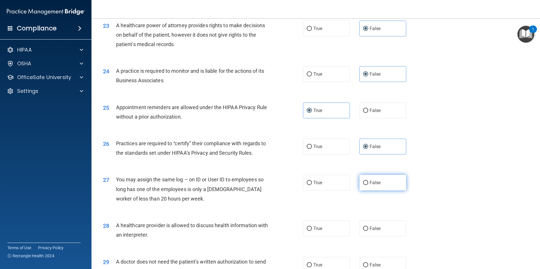
radio input "true"
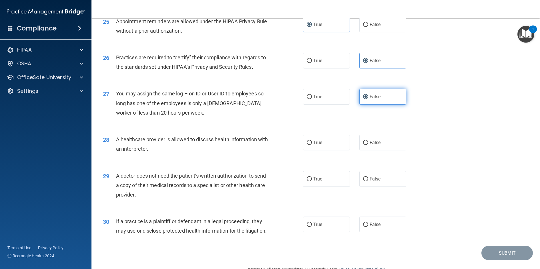
scroll to position [1087, 0]
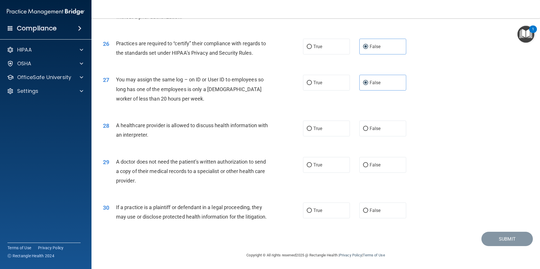
click at [334, 115] on div "28 A healthcare provider is allowed to discuss health information with an inter…" at bounding box center [316, 131] width 434 height 36
click at [333, 120] on label "True" at bounding box center [326, 128] width 47 height 16
click at [312, 126] on input "True" at bounding box center [309, 128] width 5 height 4
radio input "true"
click at [324, 161] on label "True" at bounding box center [326, 165] width 47 height 16
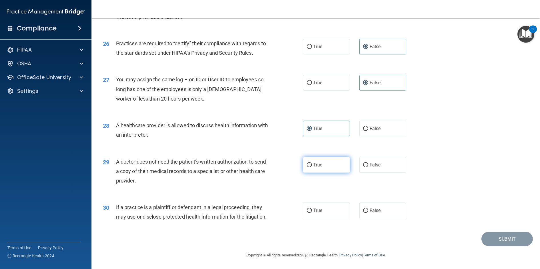
click at [312, 163] on input "True" at bounding box center [309, 165] width 5 height 4
radio input "true"
click at [324, 203] on label "True" at bounding box center [326, 210] width 47 height 16
click at [312, 208] on input "True" at bounding box center [309, 210] width 5 height 4
radio input "true"
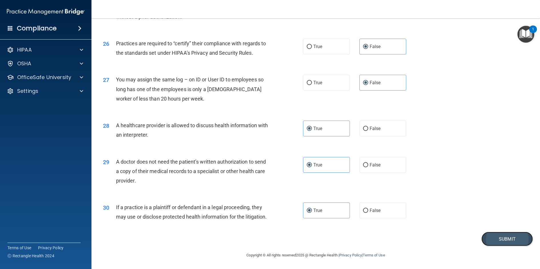
click at [514, 243] on button "Submit" at bounding box center [507, 238] width 51 height 15
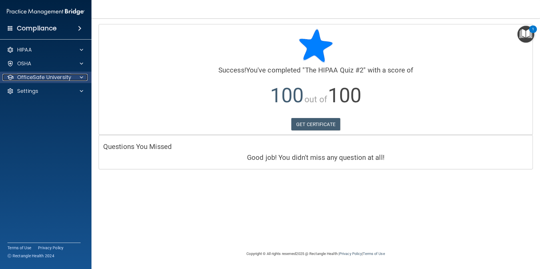
click at [42, 77] on p "OfficeSafe University" at bounding box center [44, 77] width 54 height 7
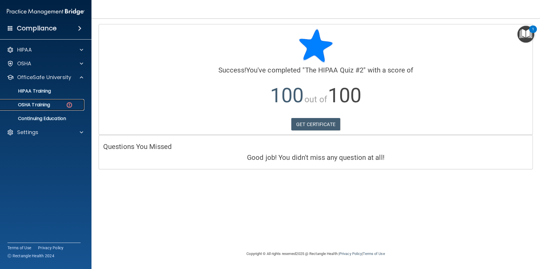
click at [66, 105] on img at bounding box center [69, 104] width 7 height 7
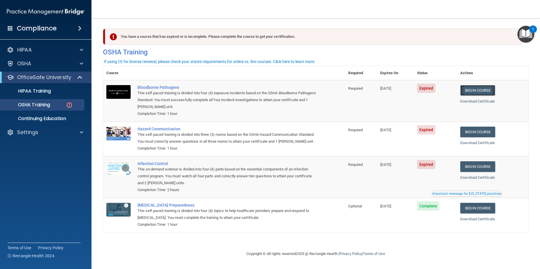
click at [476, 91] on link "Begin Course" at bounding box center [477, 90] width 35 height 11
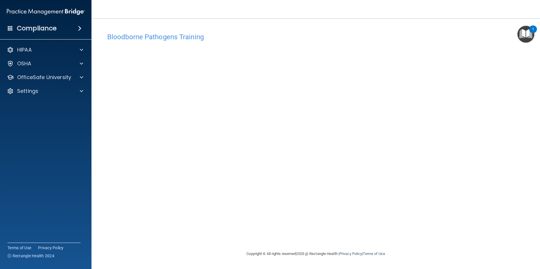
click at [179, 22] on main "Bloodborne Pathogens Training This course doesn’t expire until [DATE]. Are you …" at bounding box center [316, 143] width 449 height 250
click at [79, 76] on div at bounding box center [80, 77] width 14 height 7
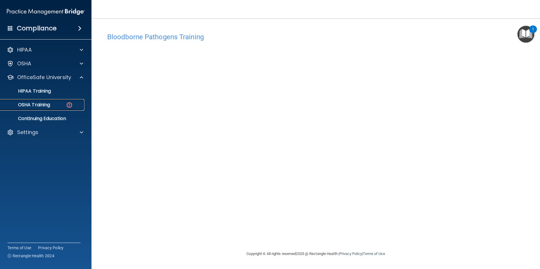
click at [70, 103] on img at bounding box center [69, 104] width 7 height 7
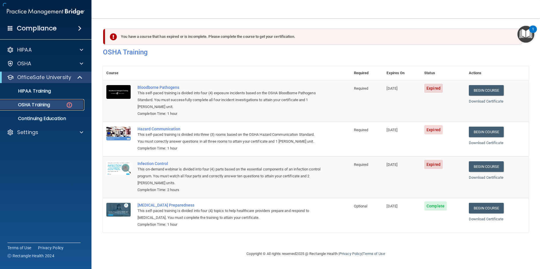
click at [39, 103] on p "OSHA Training" at bounding box center [27, 105] width 46 height 6
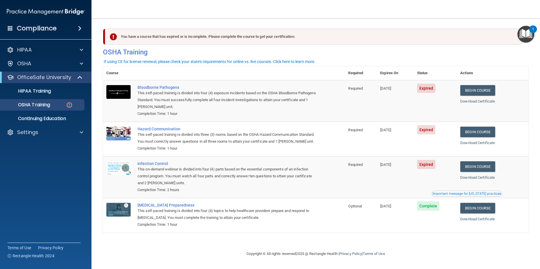
click at [242, 38] on div "You have a course that has expired or is incomplete. Please complete the course…" at bounding box center [313, 37] width 417 height 16
click at [229, 35] on div "You have a course that has expired or is incomplete. Please complete the course…" at bounding box center [313, 37] width 417 height 16
click at [113, 37] on img at bounding box center [113, 36] width 7 height 7
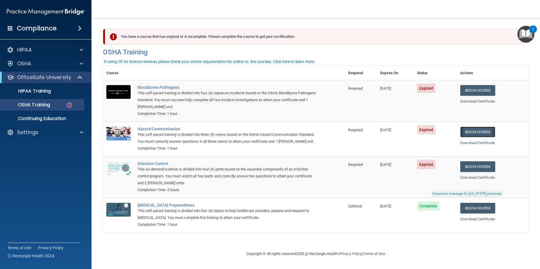
click at [485, 132] on link "Begin Course" at bounding box center [477, 131] width 35 height 11
